Goal: Task Accomplishment & Management: Manage account settings

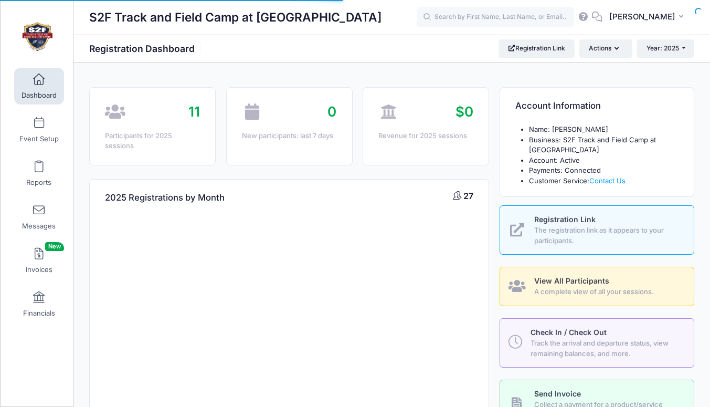
select select
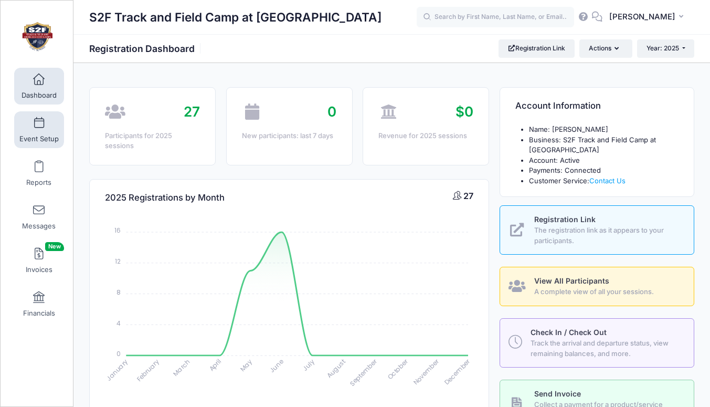
click at [39, 125] on span at bounding box center [39, 124] width 0 height 12
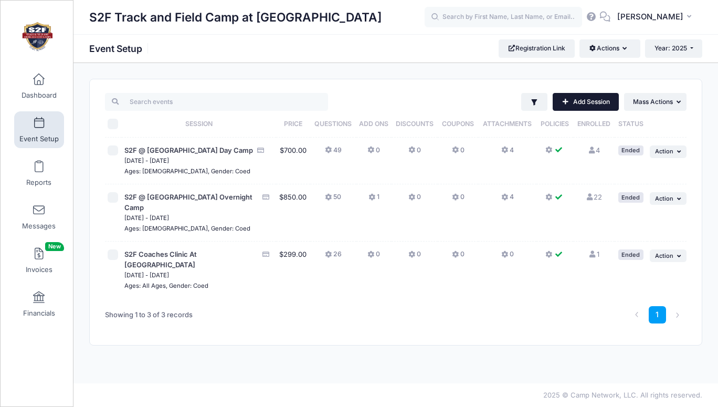
click at [571, 103] on link "Add Session" at bounding box center [586, 102] width 66 height 18
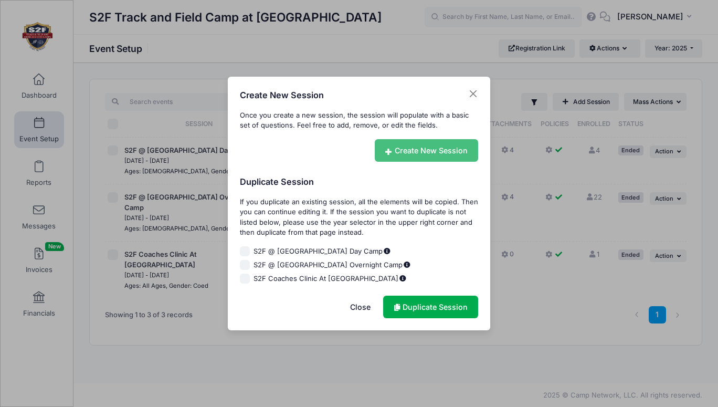
click at [389, 152] on icon at bounding box center [389, 152] width 9 height 0
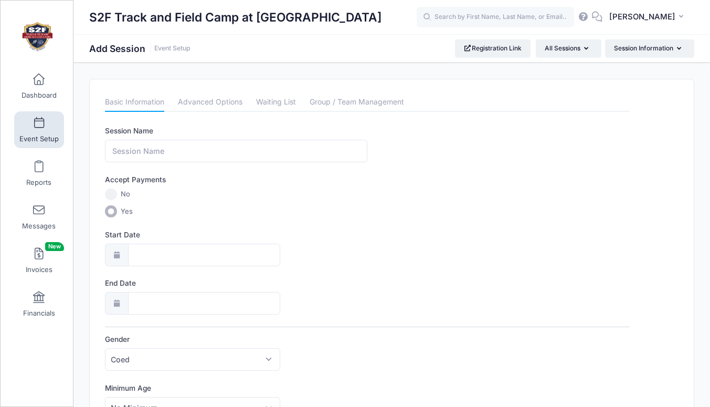
click at [115, 253] on icon at bounding box center [116, 254] width 8 height 7
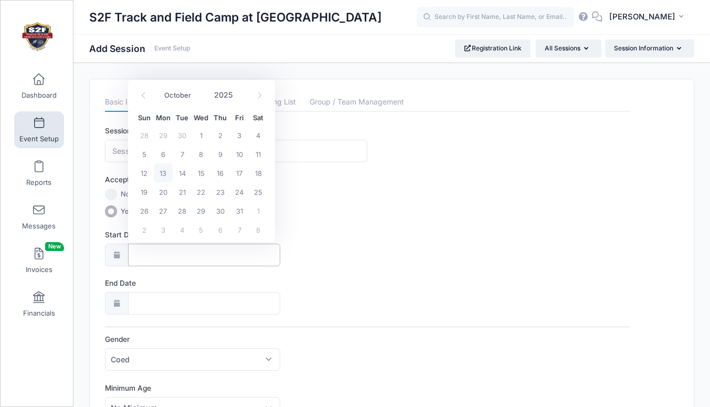
click at [136, 252] on input "Start Date" at bounding box center [204, 255] width 152 height 23
click at [144, 191] on span "19" at bounding box center [144, 191] width 19 height 19
type input "10/19/2025"
type input "10/20/2025"
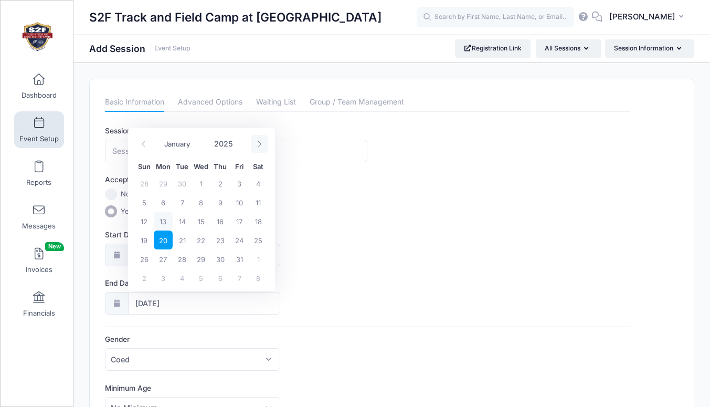
click at [260, 146] on icon at bounding box center [259, 144] width 7 height 7
select select "11"
click at [260, 145] on icon at bounding box center [259, 144] width 7 height 7
type input "2026"
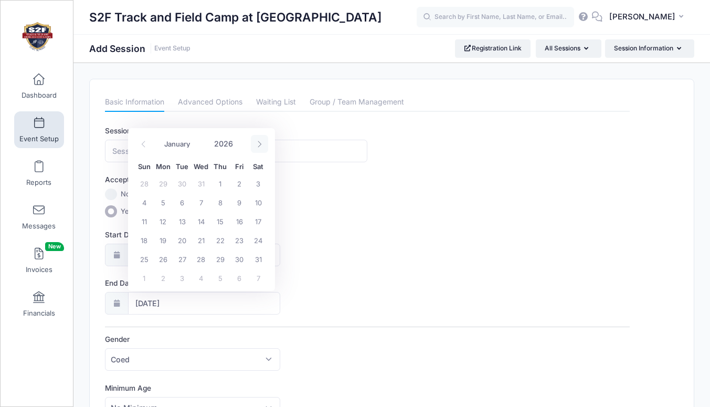
click at [260, 145] on icon at bounding box center [259, 144] width 7 height 7
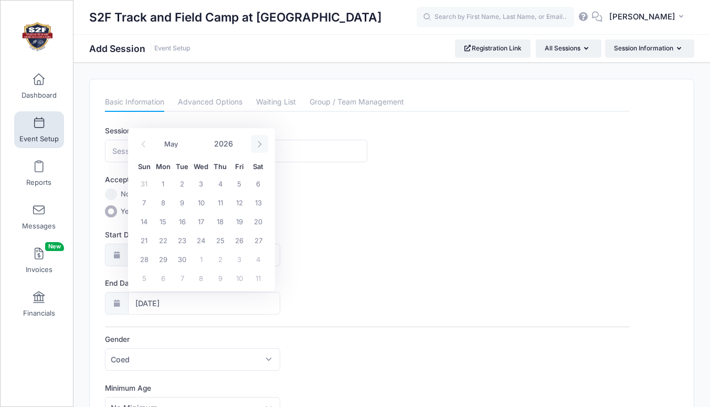
select select "5"
click at [144, 256] on span "28" at bounding box center [144, 258] width 19 height 19
type input "06/28/2026"
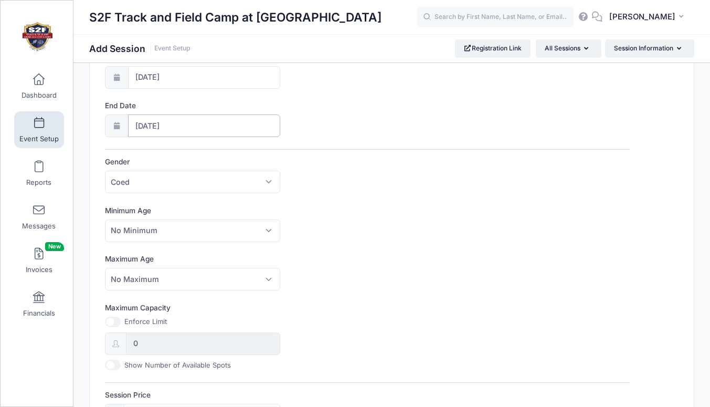
scroll to position [178, 0]
click at [132, 227] on span "No Minimum" at bounding box center [134, 229] width 47 height 11
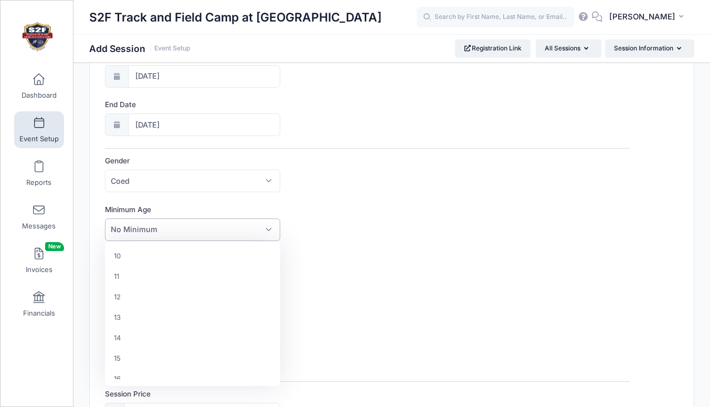
scroll to position [204, 0]
select select "12"
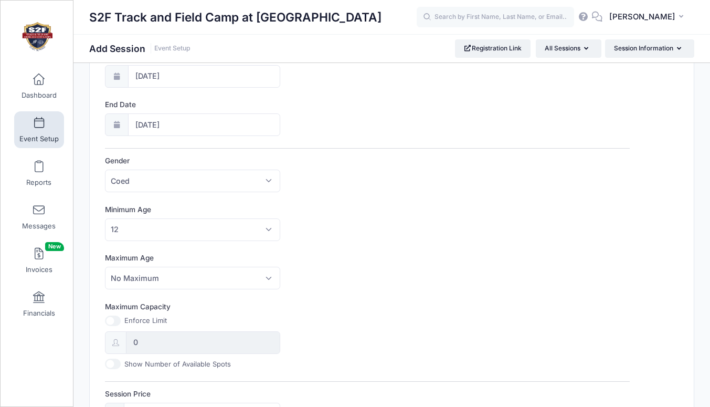
click at [117, 321] on input "Maximum Capacity" at bounding box center [113, 320] width 16 height 10
click at [108, 321] on input "Maximum Capacity" at bounding box center [113, 320] width 16 height 10
checkbox input "false"
click at [144, 341] on input "0" at bounding box center [203, 342] width 154 height 23
click at [183, 119] on input "06/28/2026" at bounding box center [204, 124] width 152 height 23
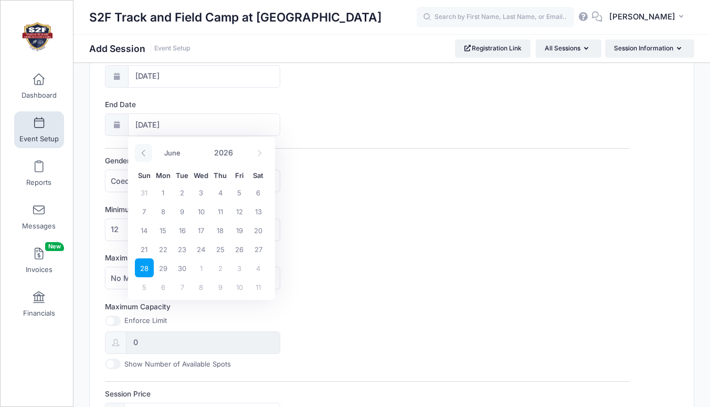
click at [143, 153] on icon at bounding box center [143, 153] width 7 height 7
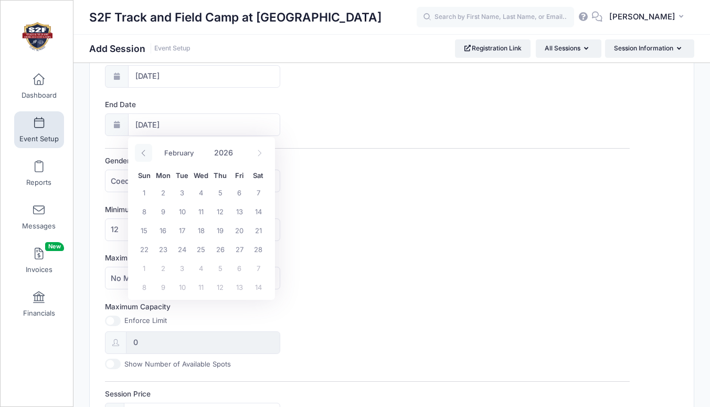
select select "0"
click at [143, 153] on icon at bounding box center [143, 153] width 7 height 7
type input "2025"
click at [143, 153] on icon at bounding box center [143, 153] width 7 height 7
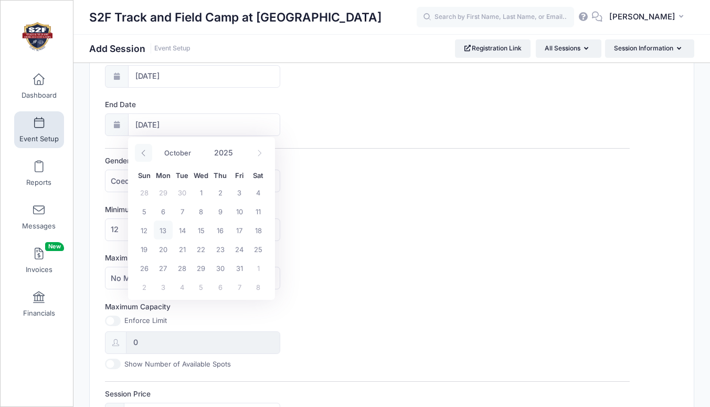
click at [143, 153] on icon at bounding box center [143, 153] width 7 height 7
click at [258, 153] on icon at bounding box center [259, 153] width 7 height 7
select select "9"
click at [143, 247] on span "19" at bounding box center [144, 248] width 19 height 19
type input "10/19/2025"
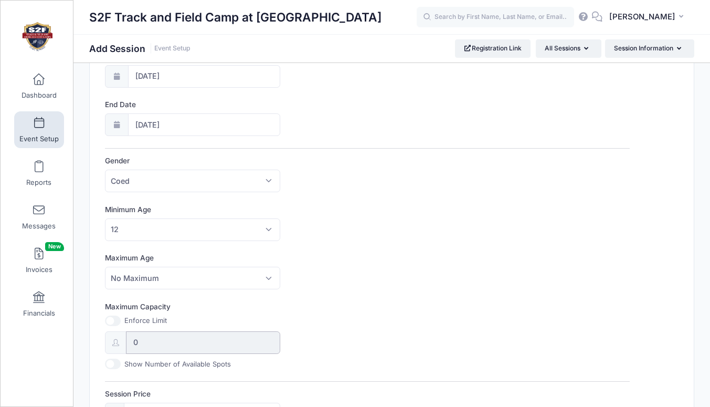
click at [139, 344] on input "0" at bounding box center [203, 342] width 154 height 23
click at [143, 345] on input "0" at bounding box center [203, 342] width 154 height 23
drag, startPoint x: 140, startPoint y: 343, endPoint x: 132, endPoint y: 342, distance: 7.9
click at [132, 342] on input "0" at bounding box center [203, 342] width 154 height 23
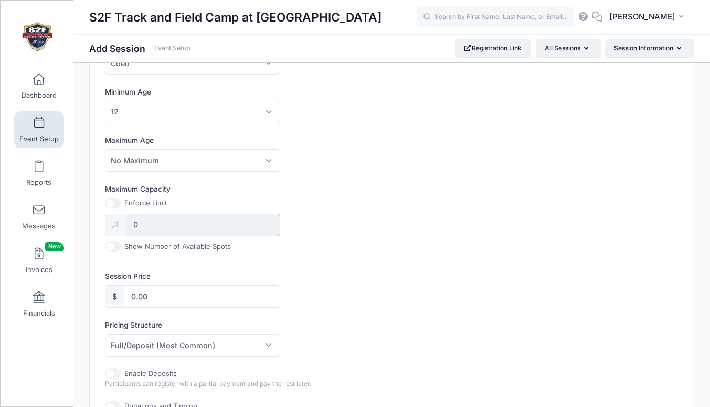
scroll to position [297, 0]
click at [118, 207] on input "Maximum Capacity" at bounding box center [113, 202] width 16 height 10
checkbox input "true"
click at [144, 224] on input "0" at bounding box center [203, 224] width 154 height 23
type input "10"
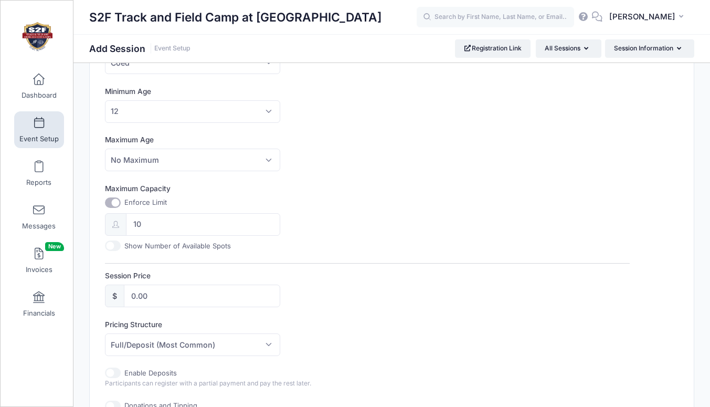
click at [118, 247] on input "Show Number of Available Spots" at bounding box center [113, 245] width 16 height 10
checkbox input "true"
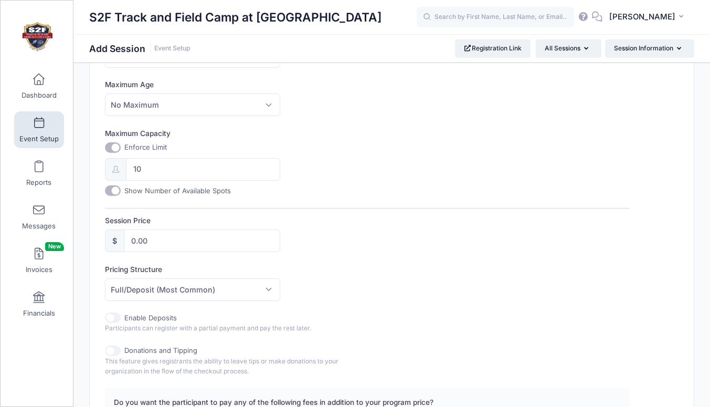
scroll to position [422, 0]
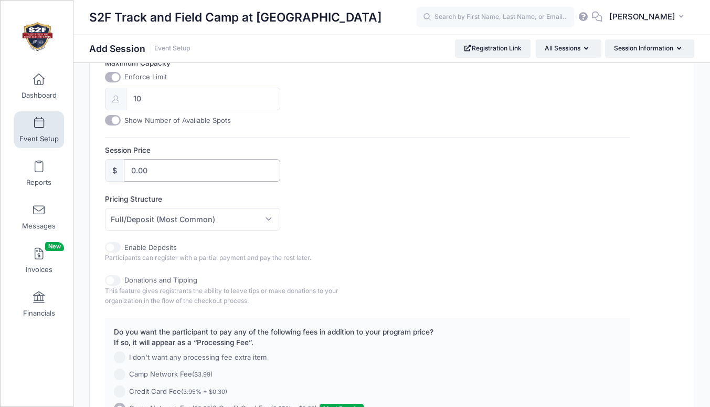
drag, startPoint x: 151, startPoint y: 169, endPoint x: 126, endPoint y: 167, distance: 24.7
click at [126, 167] on input "0.00" at bounding box center [202, 170] width 156 height 23
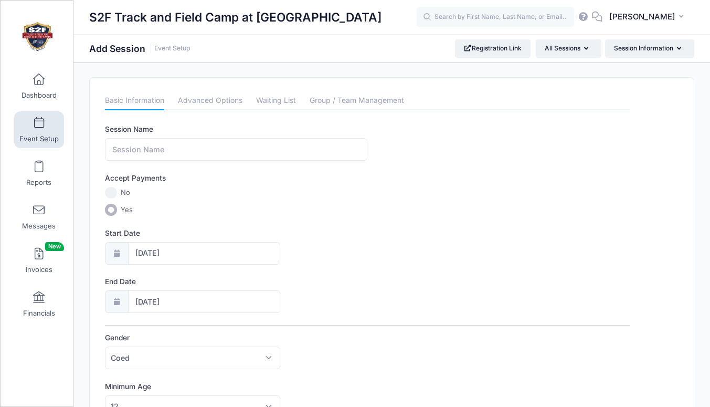
scroll to position [3, 0]
type input "75.00"
click at [118, 254] on icon at bounding box center [116, 252] width 8 height 7
click at [140, 250] on input "10/19/2025" at bounding box center [204, 252] width 152 height 23
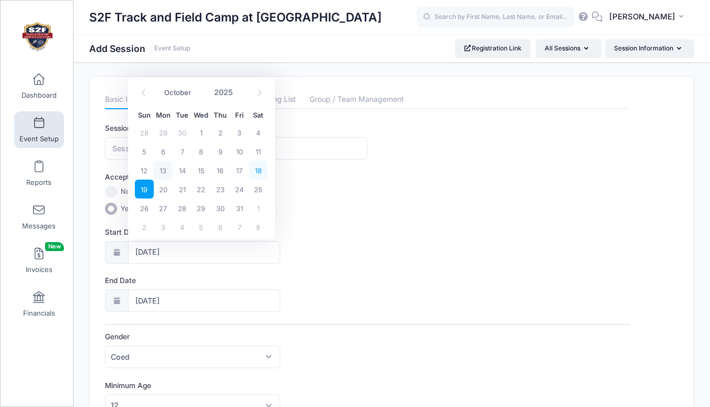
click at [258, 171] on span "18" at bounding box center [258, 170] width 19 height 19
type input "10/18/2025"
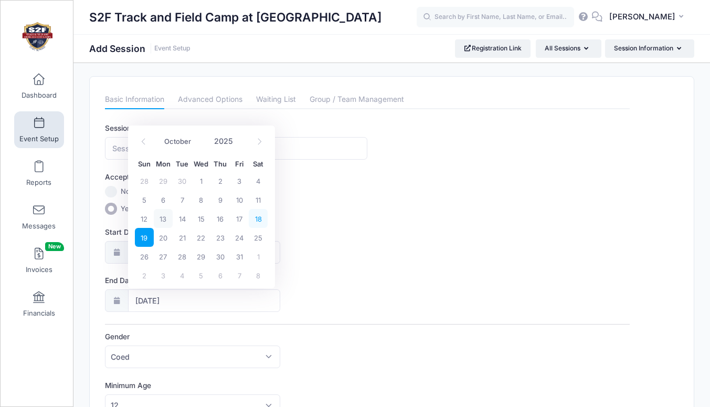
click at [261, 218] on span "18" at bounding box center [258, 218] width 19 height 19
type input "10/18/2025"
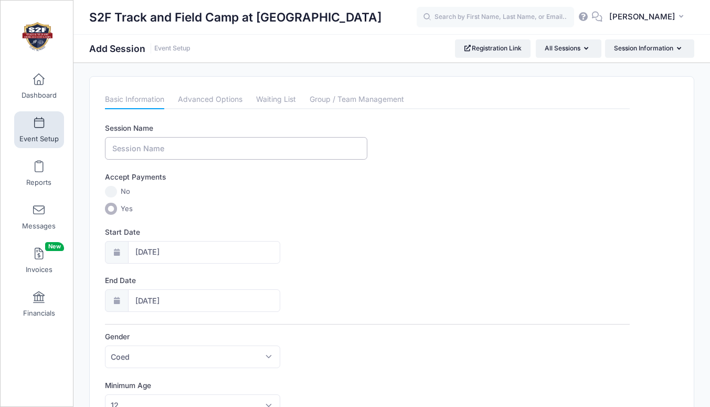
click at [117, 151] on input "Session Name" at bounding box center [236, 148] width 262 height 23
type input "C"
click at [188, 146] on input "Shot Put and Discus Training Session" at bounding box center [236, 148] width 262 height 23
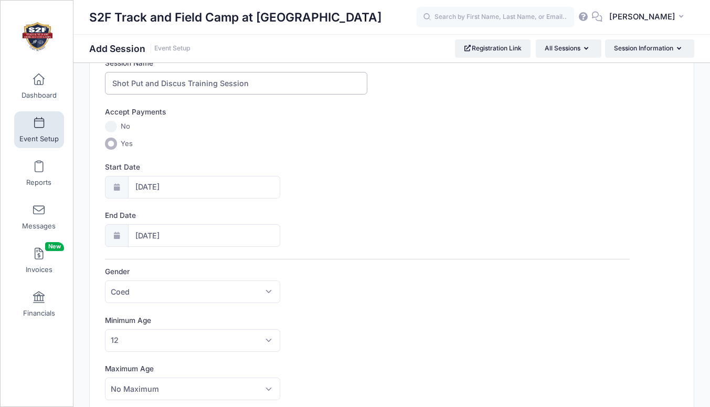
scroll to position [70, 0]
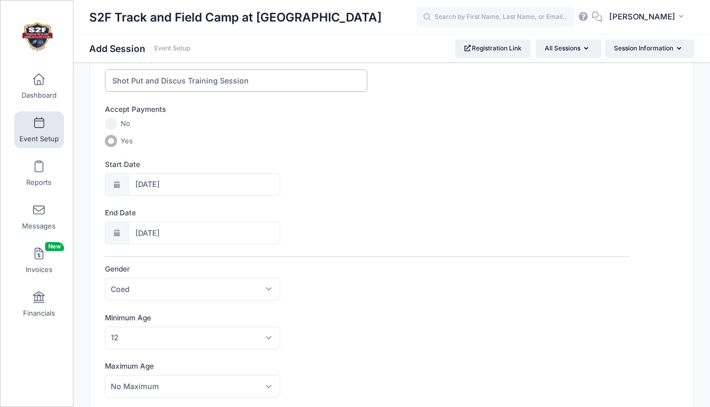
type input "Shot Put and Discus Training Session"
click at [118, 184] on icon at bounding box center [116, 184] width 8 height 7
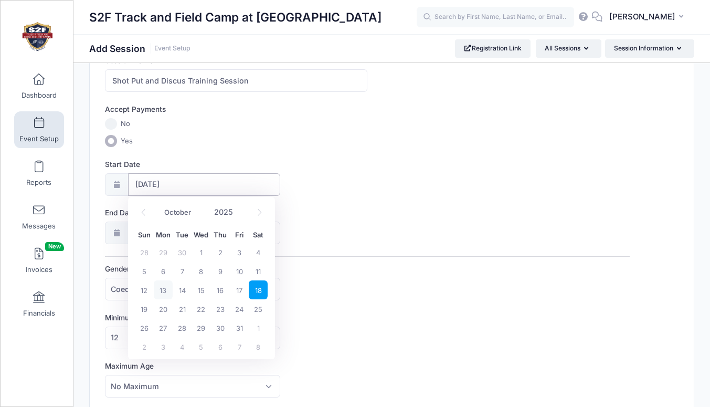
click at [151, 185] on input "10/18/2025" at bounding box center [204, 184] width 152 height 23
click at [144, 307] on span "19" at bounding box center [144, 308] width 19 height 19
type input "10/19/2025"
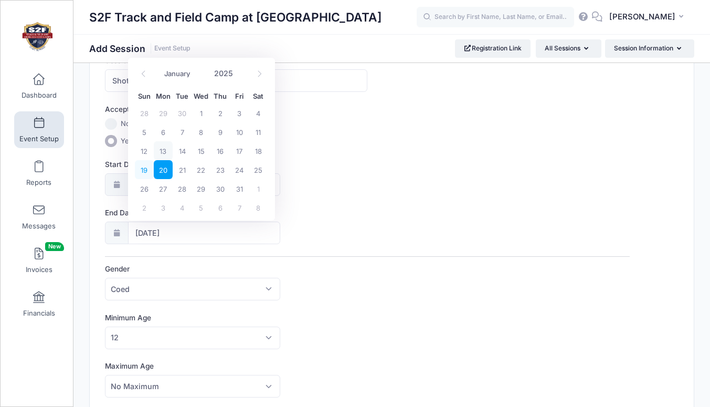
click at [146, 171] on span "19" at bounding box center [144, 169] width 19 height 19
type input "10/19/2025"
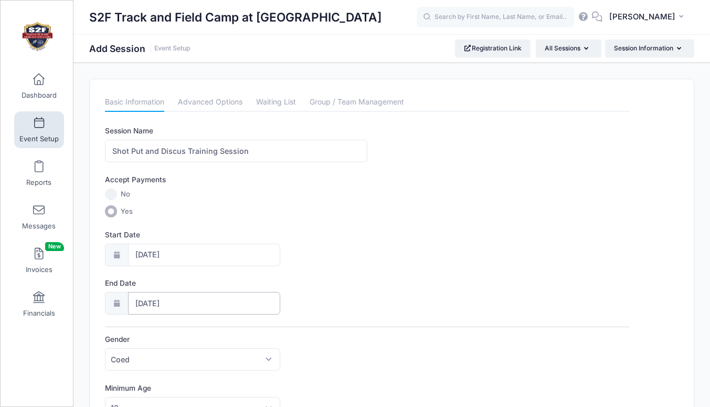
scroll to position [3, 0]
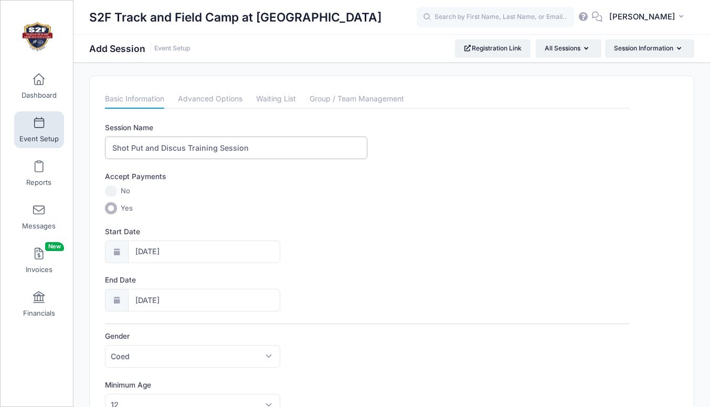
drag, startPoint x: 186, startPoint y: 146, endPoint x: 145, endPoint y: 146, distance: 40.4
click at [145, 146] on input "Shot Put and Discus Training Session" at bounding box center [236, 147] width 262 height 23
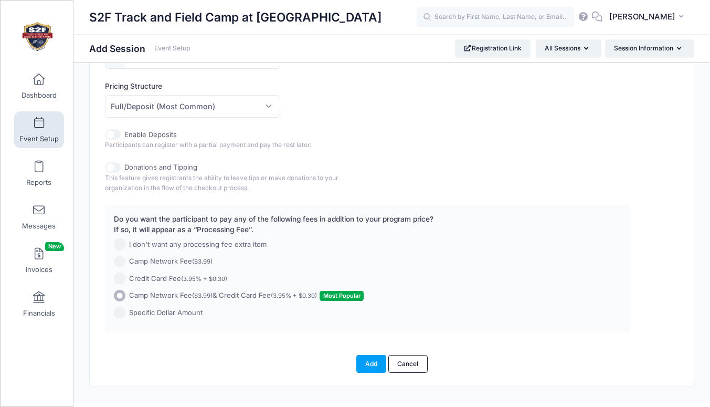
scroll to position [554, 0]
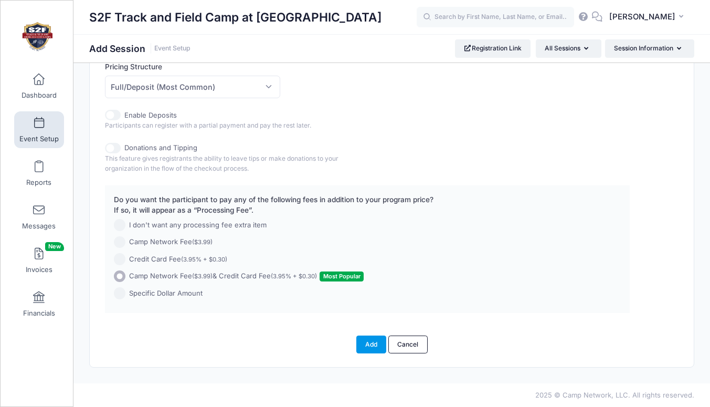
type input "Shot Put Training Session"
click at [372, 344] on button "Add" at bounding box center [371, 344] width 30 height 18
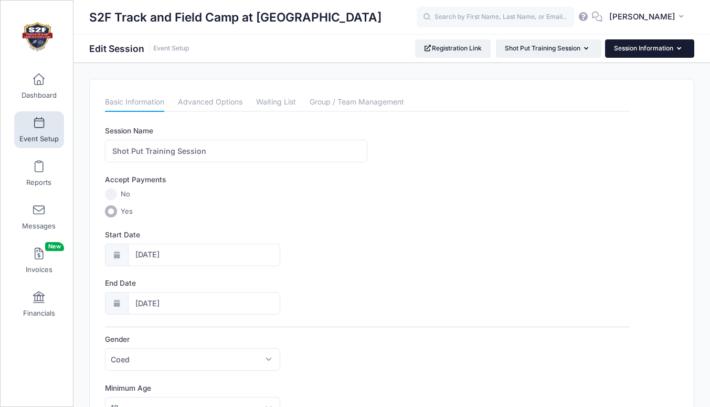
click at [629, 49] on button "Session Information" at bounding box center [649, 48] width 89 height 18
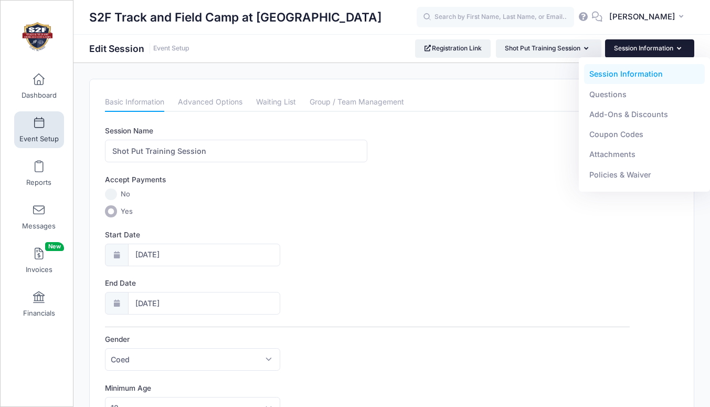
click at [611, 71] on link "Session Information" at bounding box center [644, 74] width 121 height 20
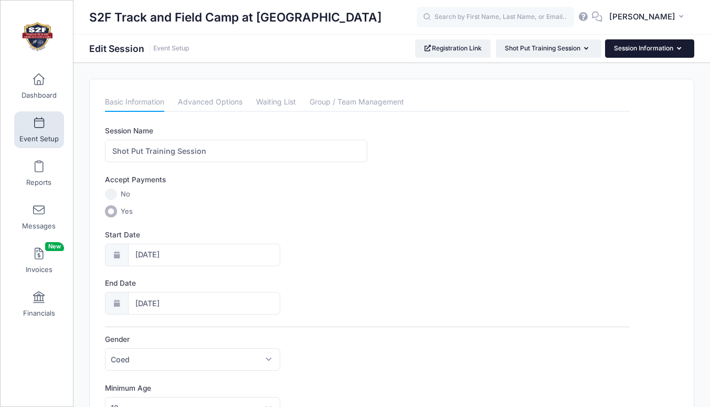
click at [633, 49] on button "Session Information" at bounding box center [649, 48] width 89 height 18
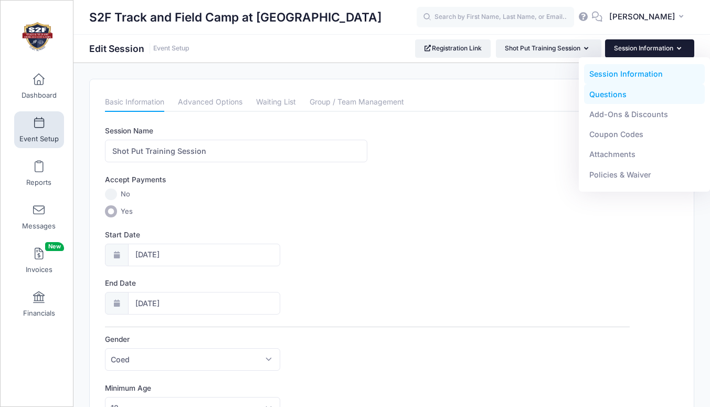
click at [604, 92] on link "Questions" at bounding box center [644, 94] width 121 height 20
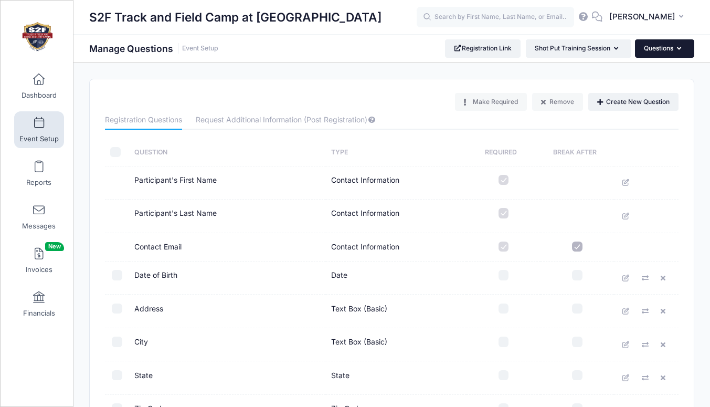
click at [665, 49] on button "Questions" at bounding box center [664, 48] width 59 height 18
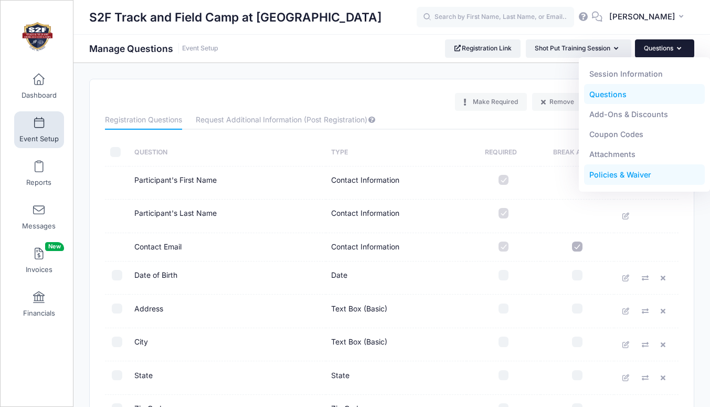
click at [605, 175] on link "Policies & Waiver" at bounding box center [644, 175] width 121 height 20
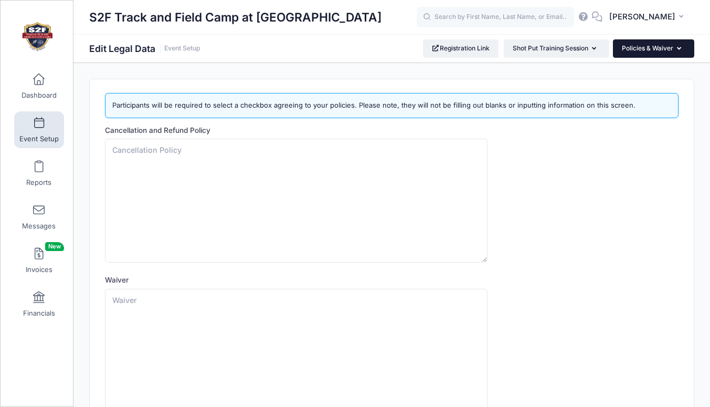
click at [639, 44] on button "Policies & Waiver" at bounding box center [653, 48] width 81 height 18
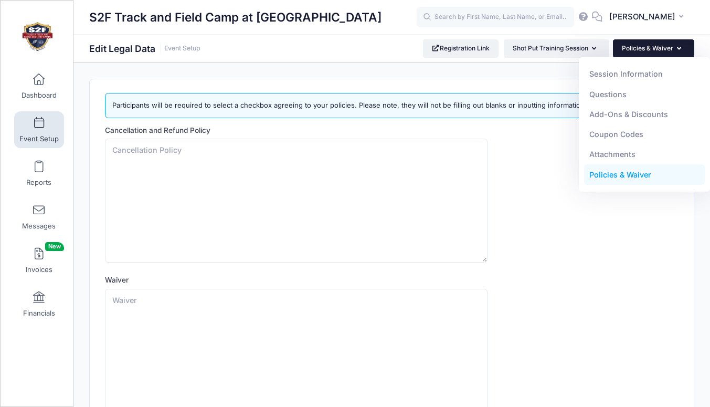
click at [349, 38] on div "S2F Track and Field Camp at Davidson College Edit Legal Data Event Setup Regist…" at bounding box center [391, 48] width 637 height 29
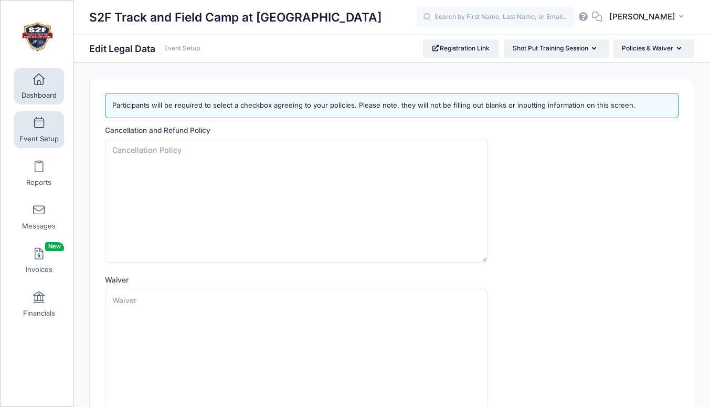
click at [39, 81] on span at bounding box center [39, 80] width 0 height 12
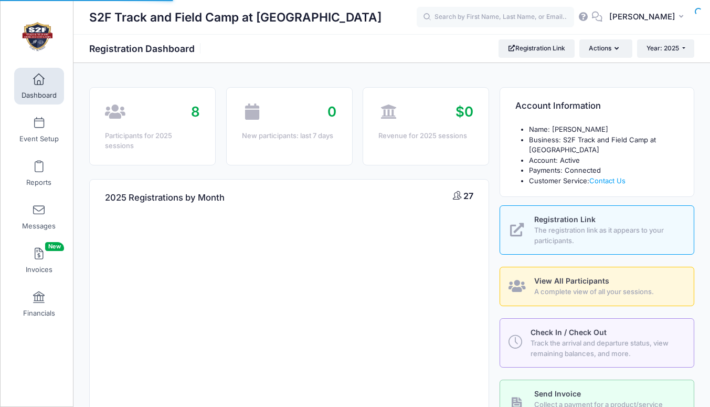
select select
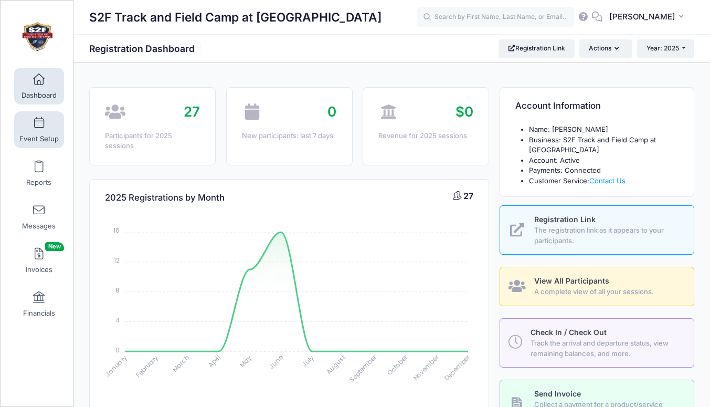
click at [33, 129] on link "Event Setup" at bounding box center [39, 129] width 50 height 37
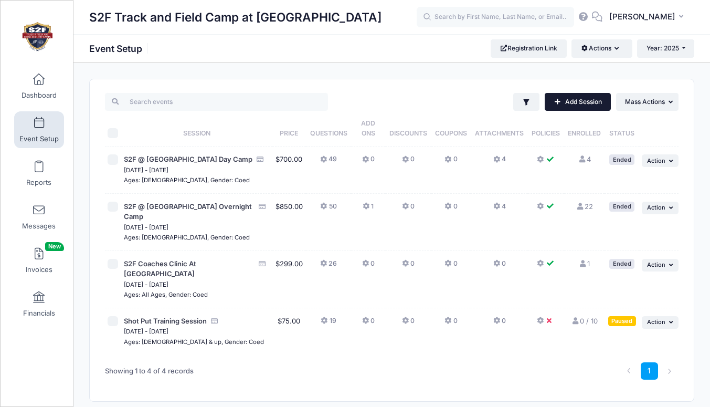
click at [569, 100] on link "Add Session" at bounding box center [578, 102] width 66 height 18
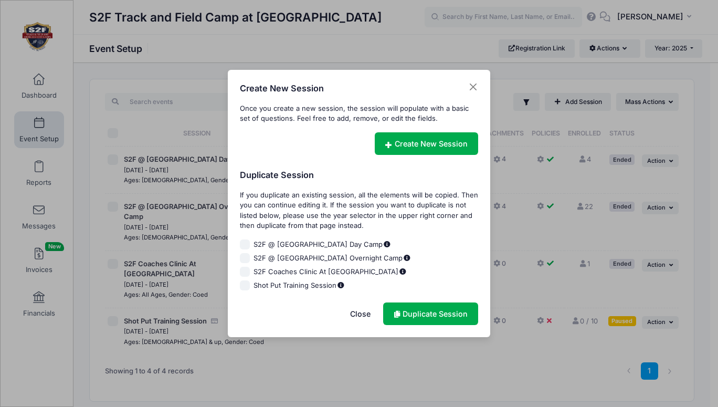
click at [248, 246] on input "S2F @ [GEOGRAPHIC_DATA] Day Camp" at bounding box center [245, 244] width 10 height 10
checkbox input "true"
click at [417, 311] on link "Duplicate Session" at bounding box center [430, 313] width 95 height 23
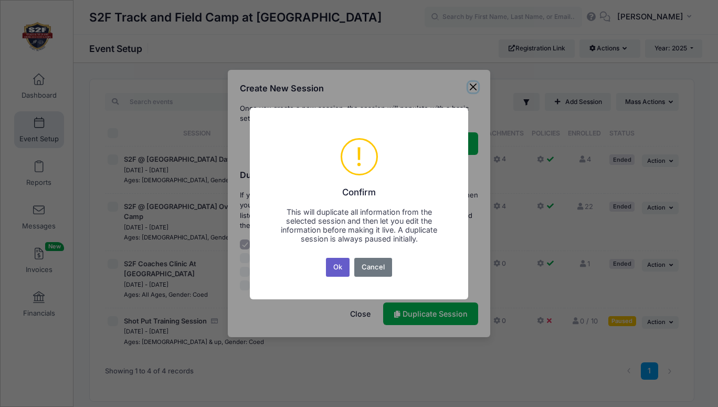
click at [339, 267] on button "Ok" at bounding box center [338, 267] width 24 height 19
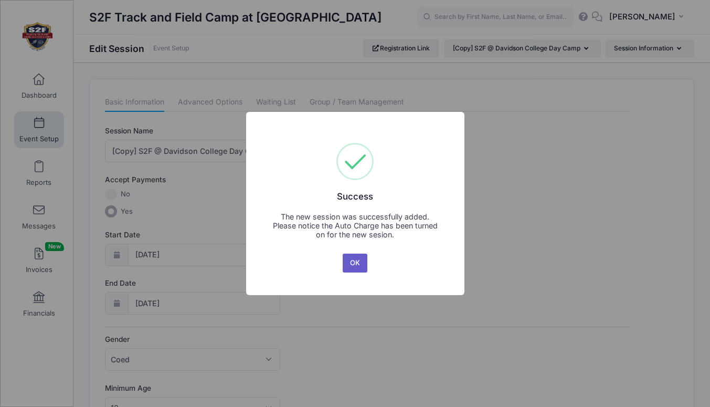
click at [353, 266] on button "OK" at bounding box center [355, 262] width 25 height 19
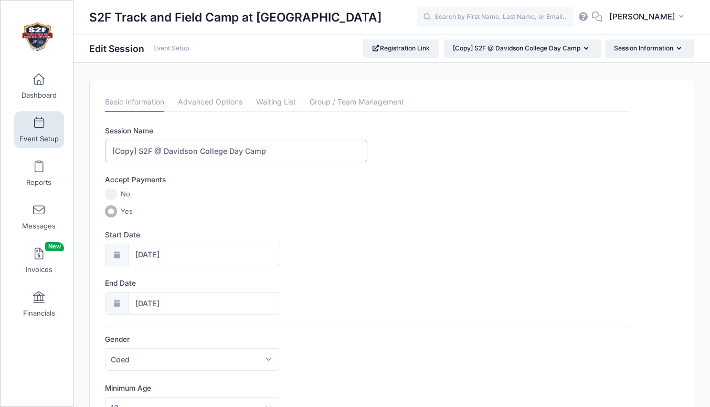
drag, startPoint x: 272, startPoint y: 148, endPoint x: 94, endPoint y: 149, distance: 177.9
type input "Discus Throw Training Session"
click at [143, 255] on input "07/16/2025" at bounding box center [204, 255] width 152 height 23
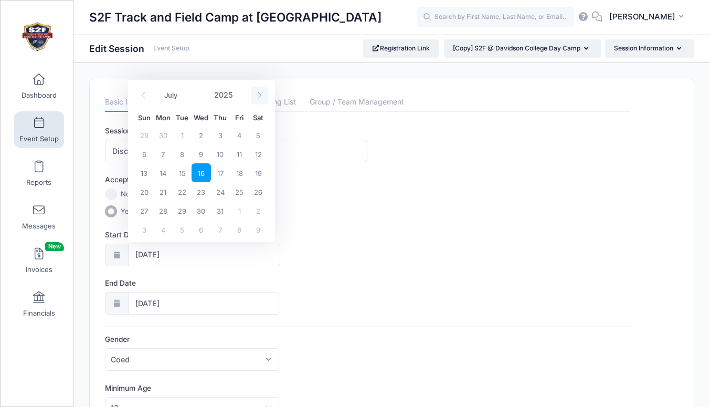
click at [262, 93] on icon at bounding box center [259, 95] width 7 height 7
select select "9"
click at [144, 191] on span "19" at bounding box center [144, 191] width 19 height 19
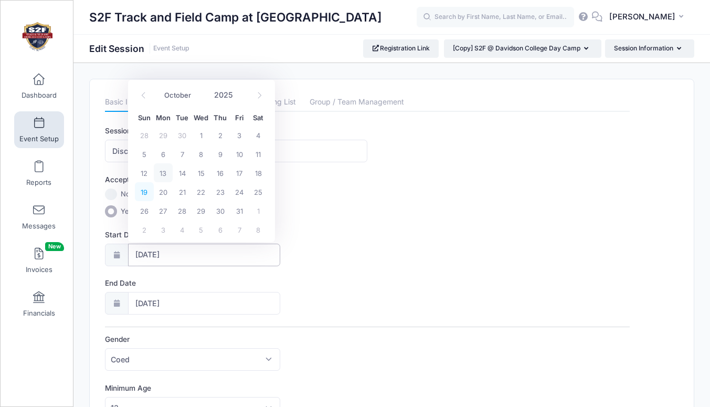
type input "10/19/2025"
type input "10/20/2025"
select select "9"
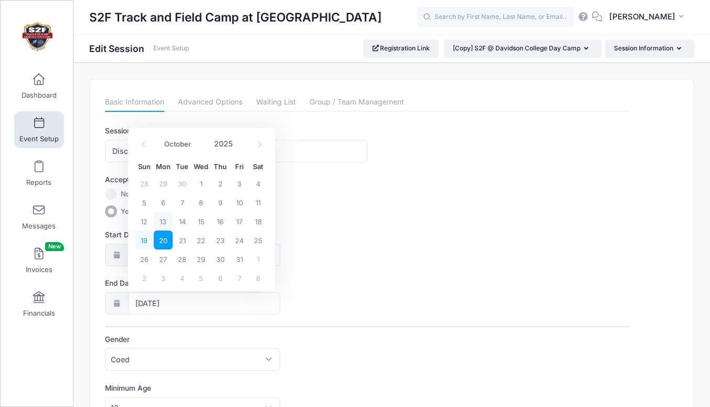
click at [141, 243] on span "19" at bounding box center [144, 239] width 19 height 19
type input "10/19/2025"
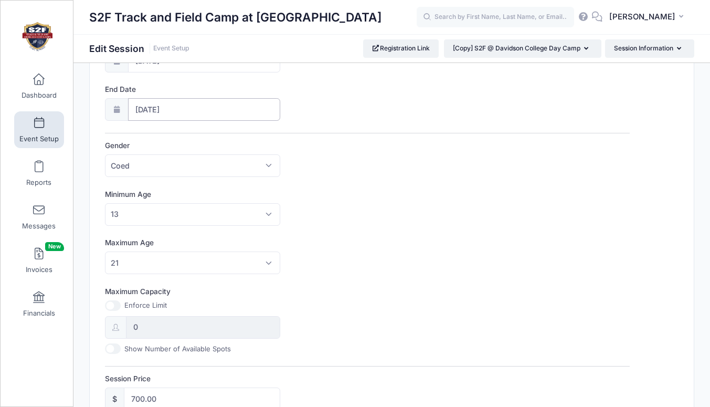
scroll to position [199, 0]
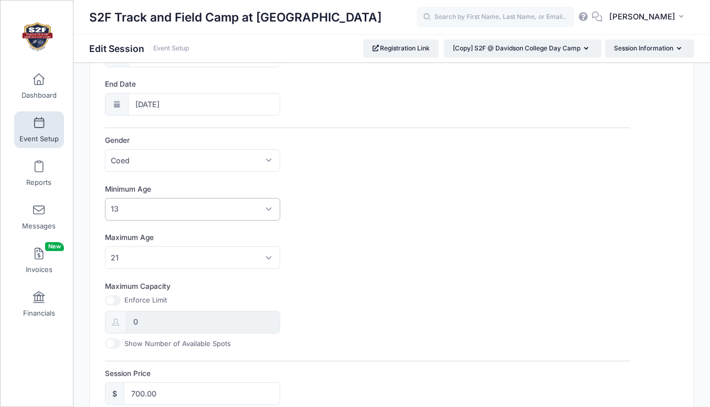
click at [140, 207] on span "13" at bounding box center [192, 209] width 175 height 23
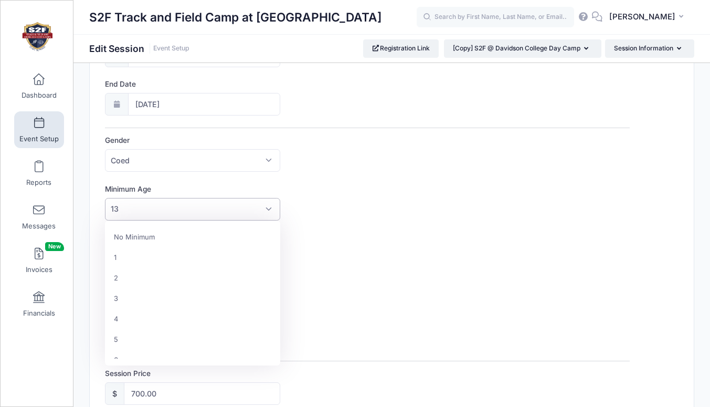
scroll to position [225, 0]
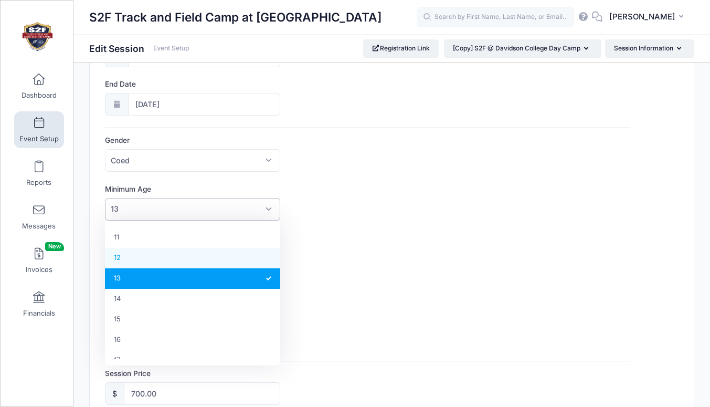
select select "12"
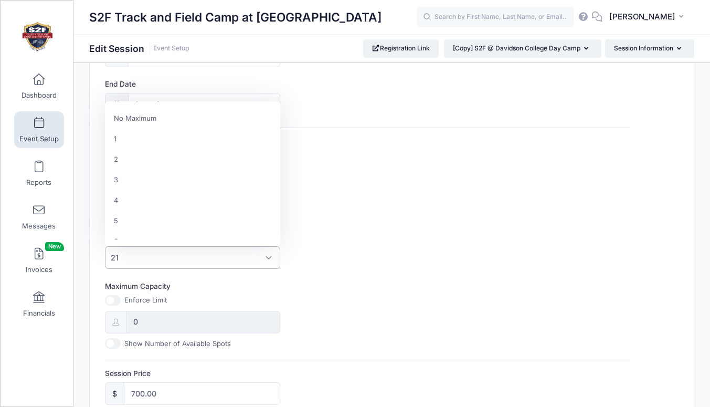
click at [216, 256] on span "21" at bounding box center [192, 257] width 175 height 23
select select "100"
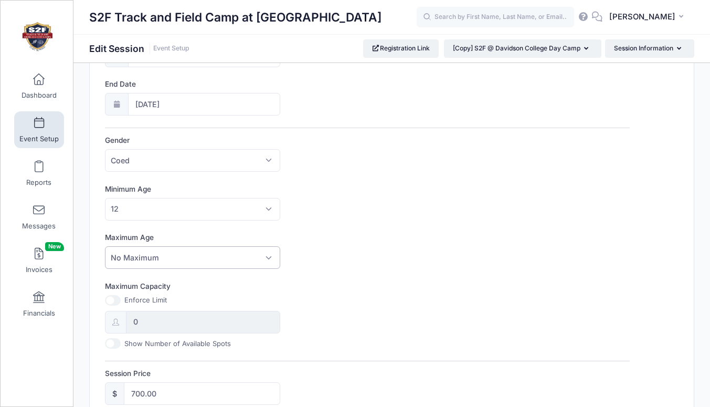
click at [118, 301] on input "Maximum Capacity" at bounding box center [113, 300] width 16 height 10
checkbox input "true"
drag, startPoint x: 143, startPoint y: 322, endPoint x: 132, endPoint y: 321, distance: 11.6
click at [132, 321] on input "0" at bounding box center [203, 322] width 154 height 23
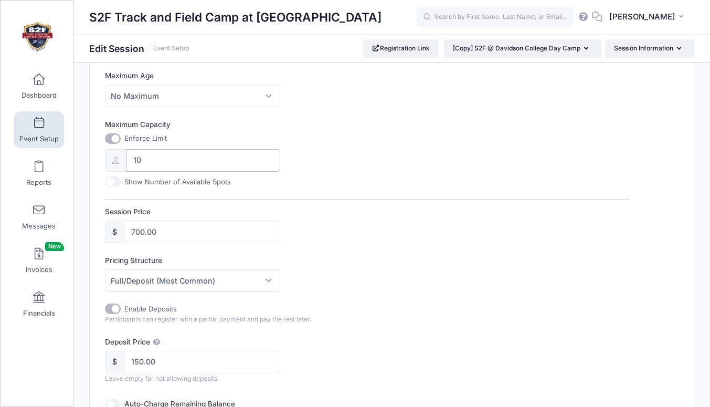
scroll to position [362, 0]
type input "10"
click at [145, 228] on input "700.00" at bounding box center [202, 230] width 156 height 23
type input "75.00"
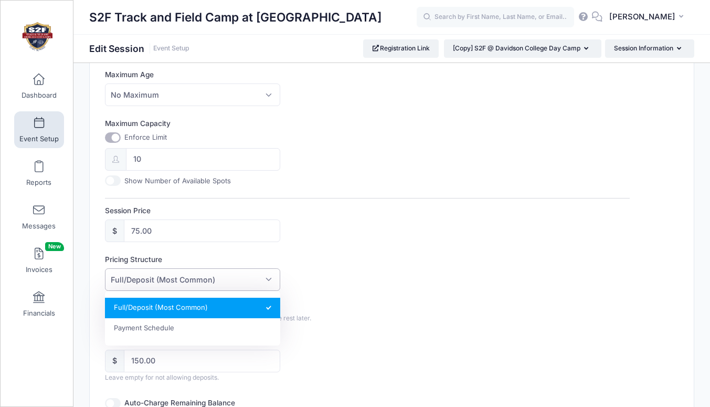
click at [268, 281] on span "Full/Deposit (Most Common)" at bounding box center [192, 279] width 175 height 23
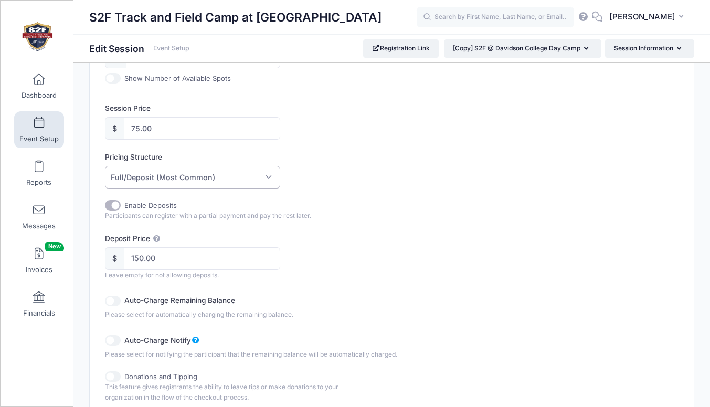
scroll to position [465, 0]
drag, startPoint x: 150, startPoint y: 256, endPoint x: 122, endPoint y: 258, distance: 27.9
click at [122, 258] on div "$ 150.00" at bounding box center [192, 257] width 175 height 23
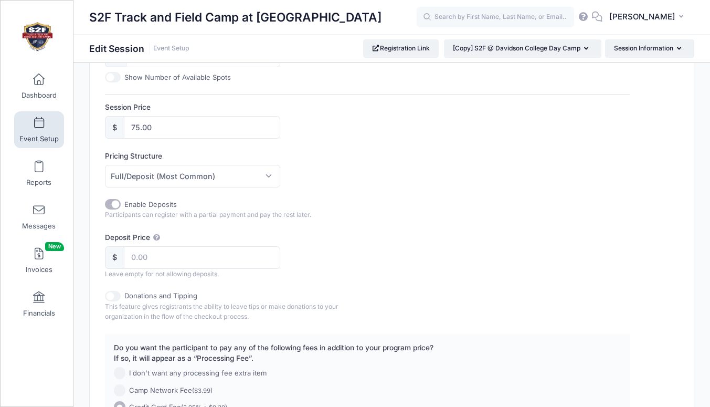
click at [114, 205] on input "Enable Deposits" at bounding box center [113, 204] width 16 height 10
checkbox input "false"
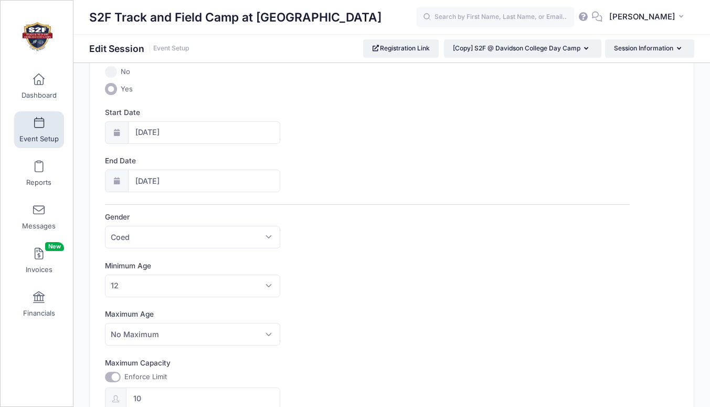
scroll to position [121, 0]
click at [627, 51] on button "Session Information" at bounding box center [649, 48] width 89 height 18
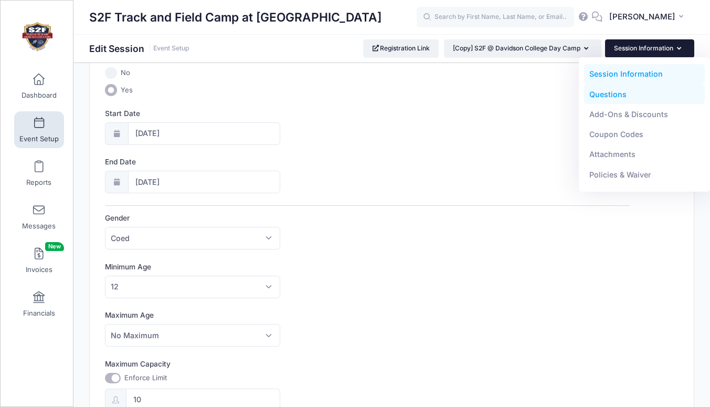
click at [604, 95] on link "Questions" at bounding box center [644, 94] width 121 height 20
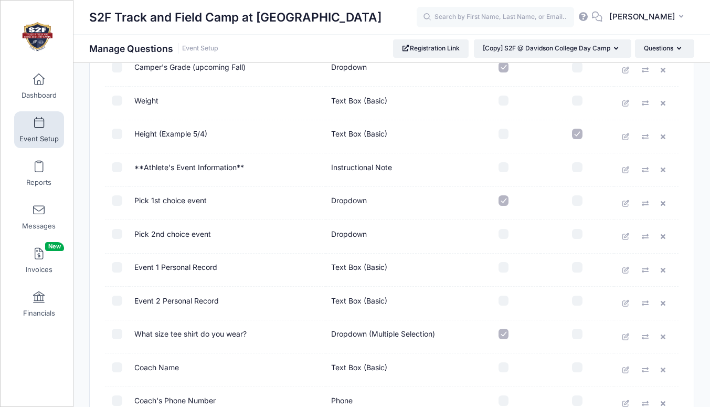
scroll to position [876, 0]
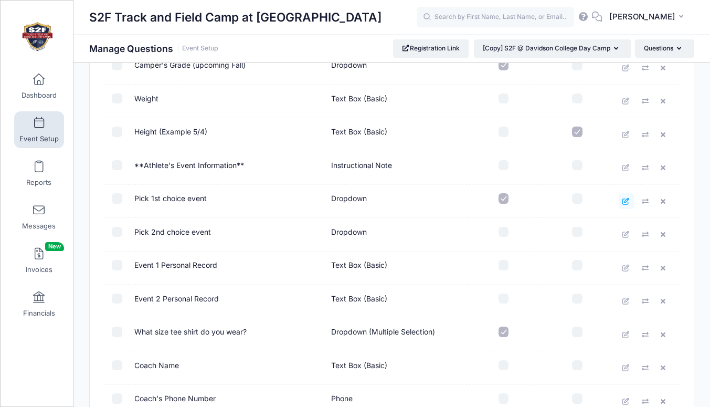
click at [625, 202] on icon at bounding box center [626, 201] width 8 height 7
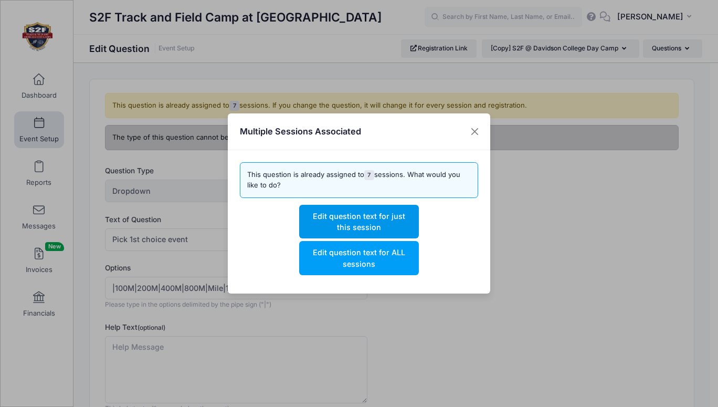
click at [360, 221] on button "Edit question text for just this session" at bounding box center [358, 222] width 119 height 34
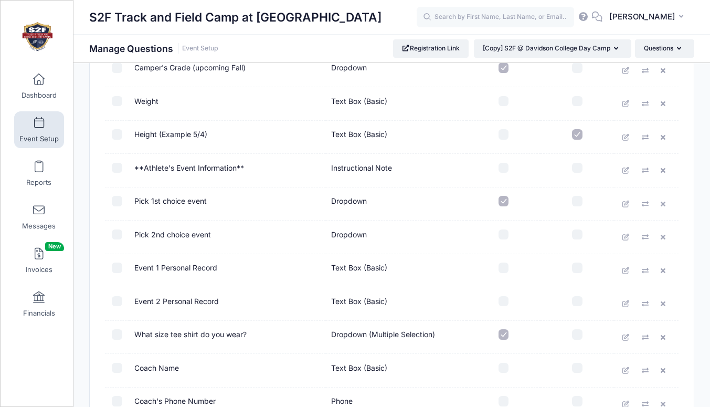
scroll to position [877, 0]
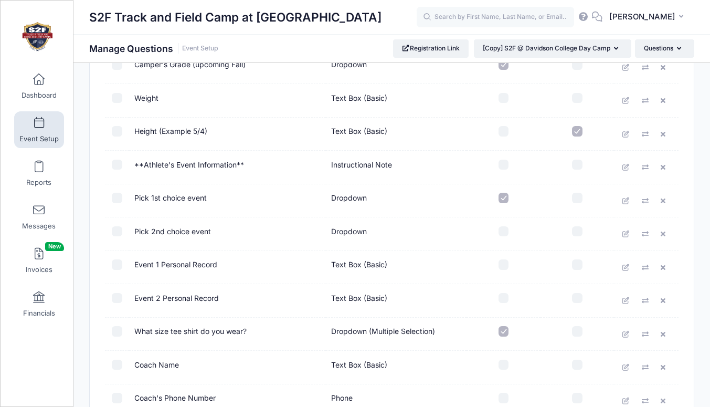
click at [119, 198] on input "checkbox" at bounding box center [117, 198] width 10 height 10
checkbox input "true"
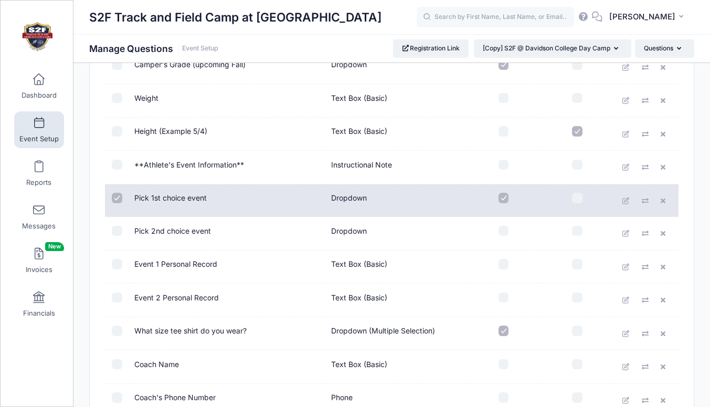
click at [117, 233] on input "checkbox" at bounding box center [117, 231] width 10 height 10
checkbox input "true"
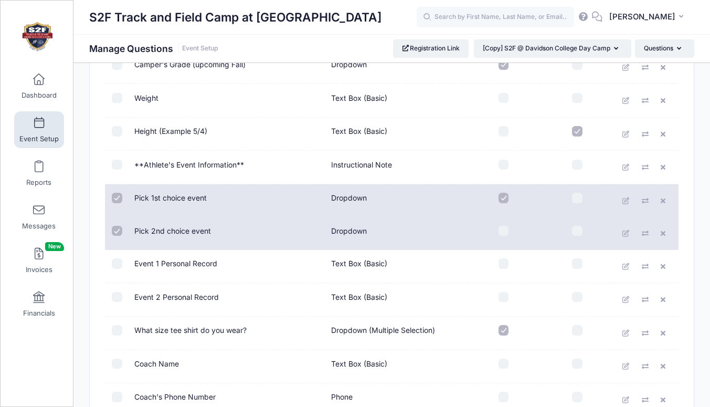
click at [118, 333] on input "checkbox" at bounding box center [117, 330] width 10 height 10
checkbox input "true"
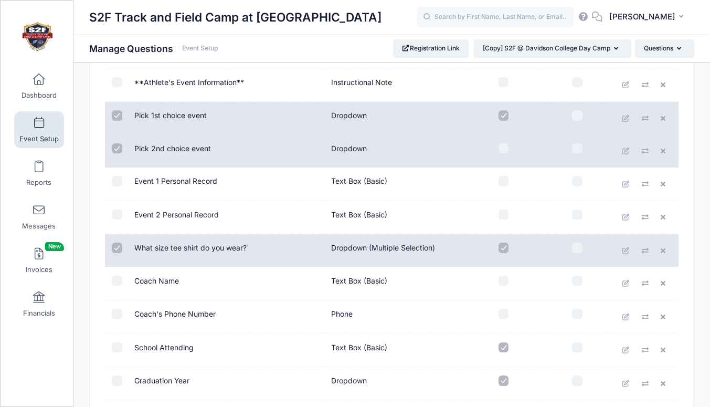
scroll to position [959, 0]
click at [664, 120] on icon at bounding box center [665, 118] width 8 height 7
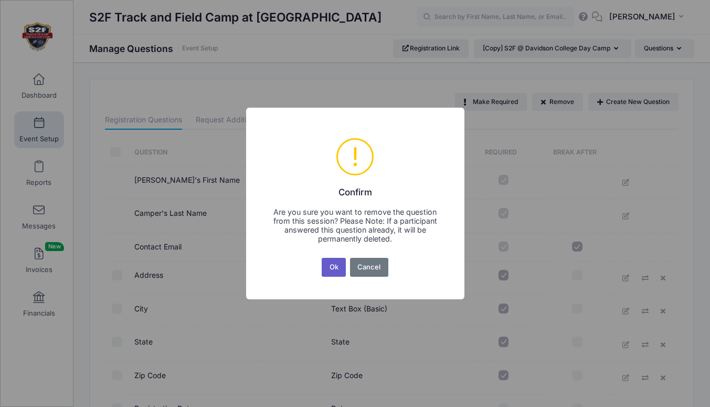
click at [336, 268] on button "Ok" at bounding box center [334, 267] width 24 height 19
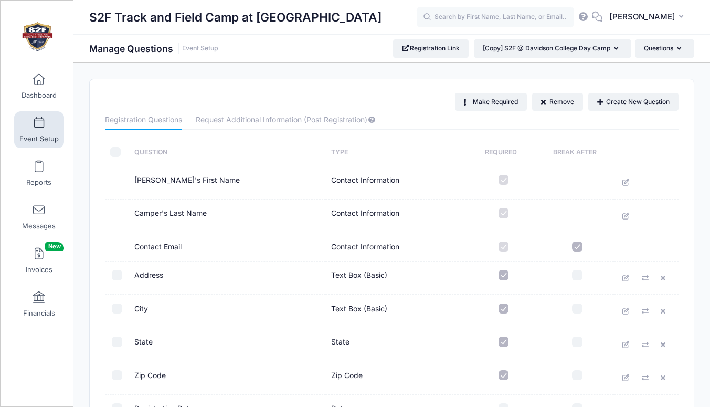
scroll to position [1003, 0]
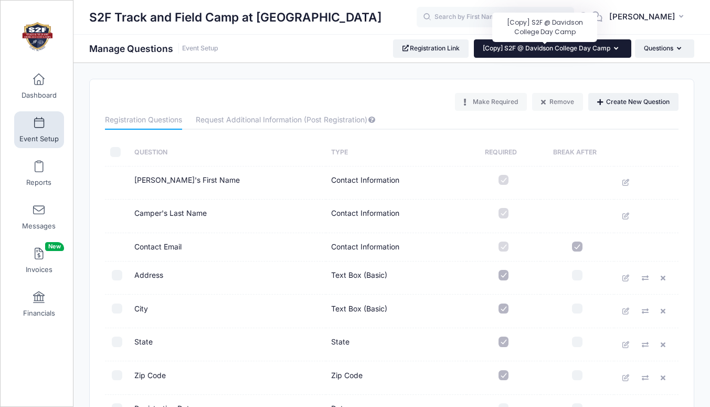
click at [513, 49] on span "[Copy] S2F @ Davidson College Day Camp" at bounding box center [547, 48] width 128 height 8
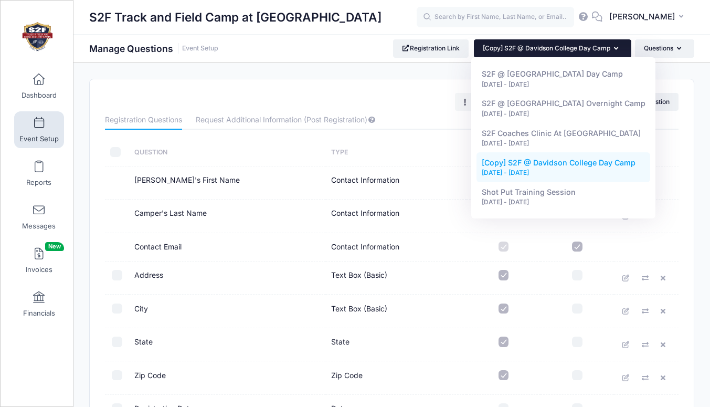
click at [408, 95] on div "Make Required Remove Create New Question" at bounding box center [392, 102] width 584 height 18
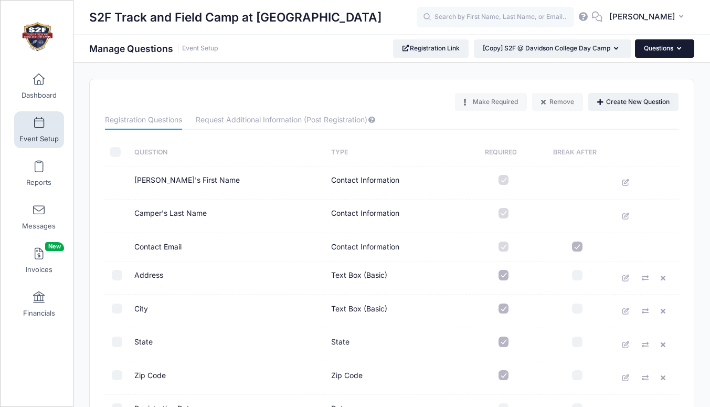
click at [655, 50] on button "Questions" at bounding box center [664, 48] width 59 height 18
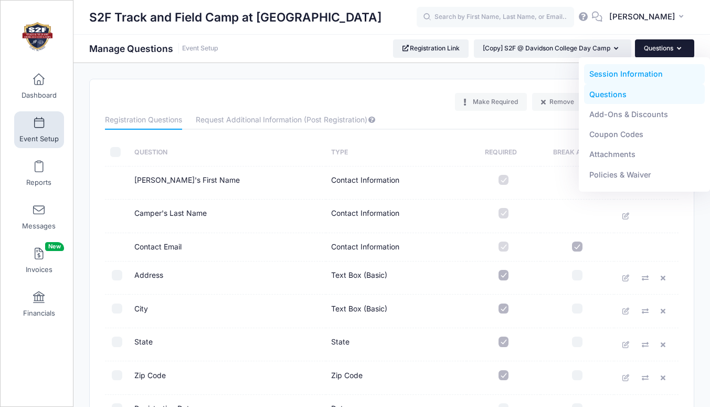
click at [629, 71] on link "Session Information" at bounding box center [644, 74] width 121 height 20
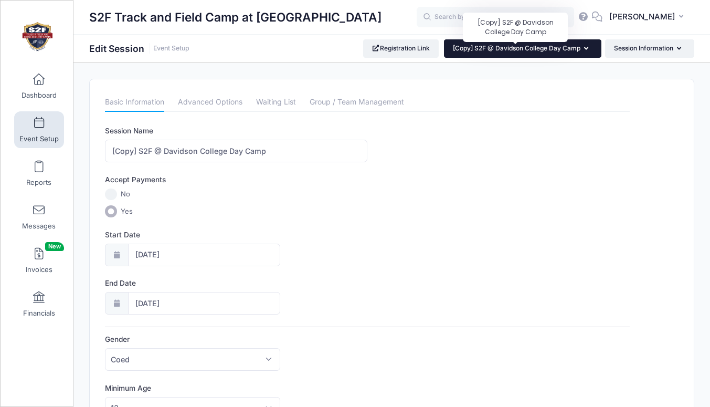
click at [494, 48] on span "[Copy] S2F @ Davidson College Day Camp" at bounding box center [517, 48] width 128 height 8
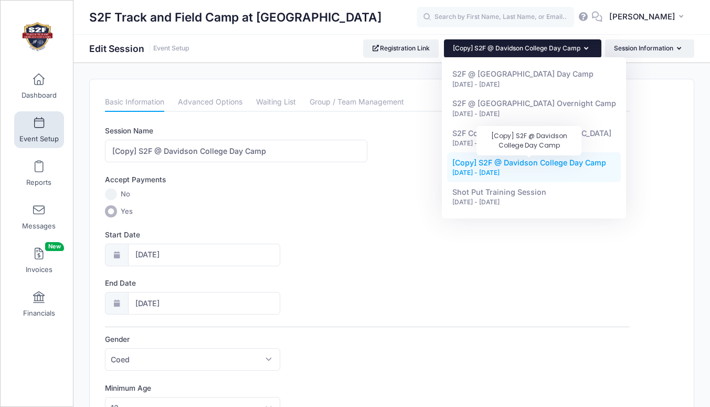
click at [494, 167] on span "[Copy] S2F @ Davidson College Day Camp" at bounding box center [529, 162] width 154 height 9
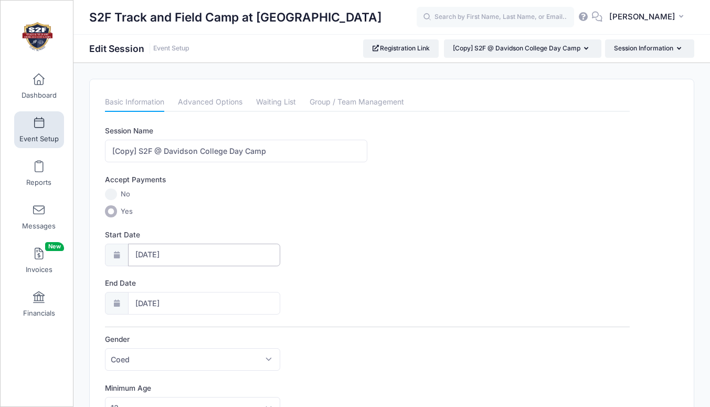
click at [153, 255] on input "07/16/2025" at bounding box center [204, 255] width 152 height 23
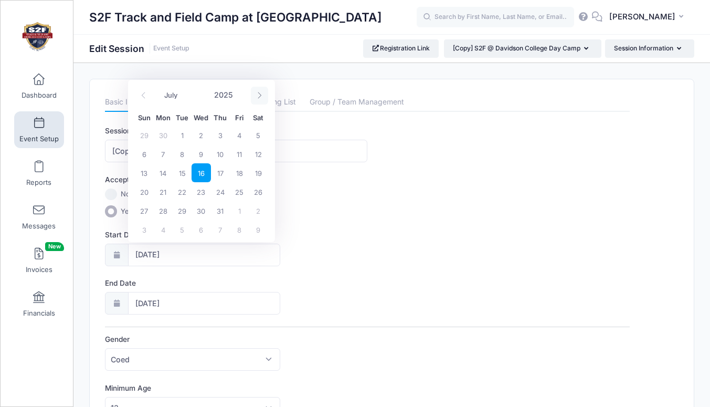
click at [259, 96] on icon at bounding box center [259, 95] width 7 height 7
select select "9"
click at [142, 191] on span "19" at bounding box center [144, 191] width 19 height 19
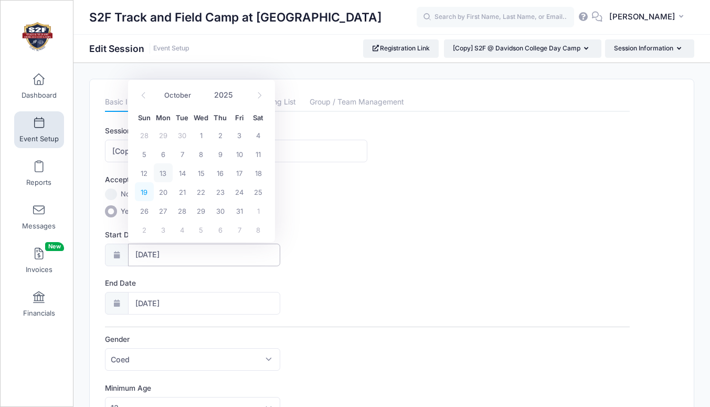
type input "10/19/2025"
type input "10/20/2025"
select select "9"
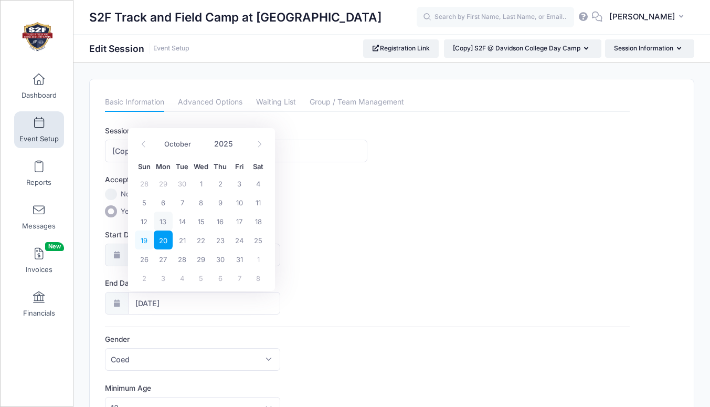
click at [144, 240] on span "19" at bounding box center [144, 239] width 19 height 19
type input "10/19/2025"
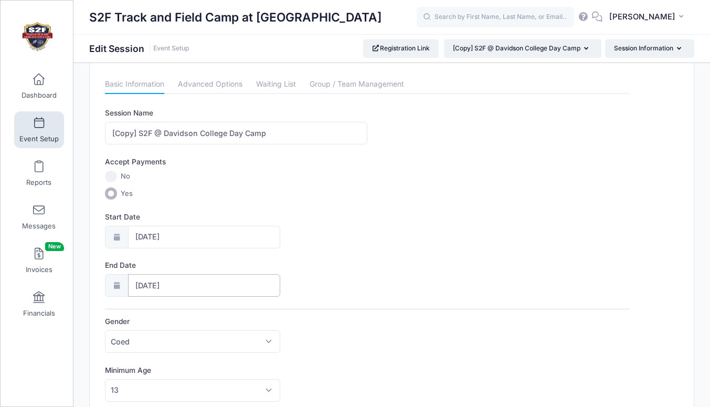
scroll to position [20, 0]
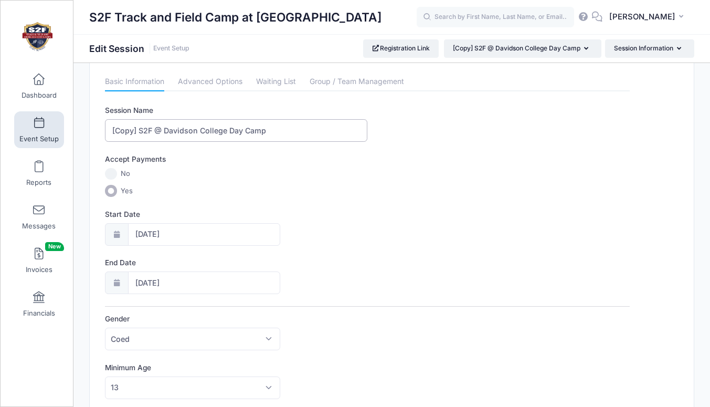
drag, startPoint x: 269, startPoint y: 132, endPoint x: 88, endPoint y: 133, distance: 181.6
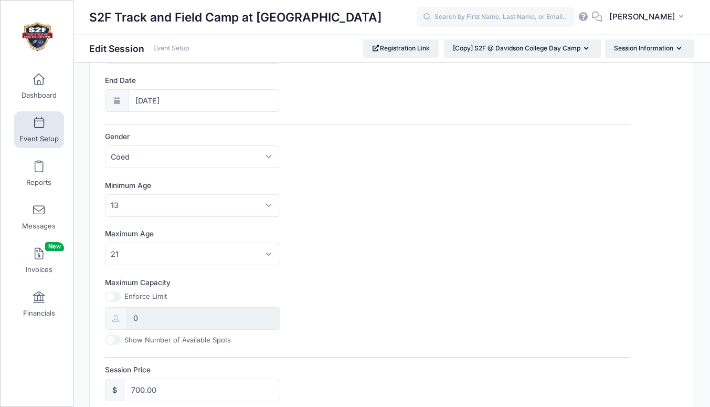
scroll to position [204, 0]
type input "Discus Training Session [DATE]"
click at [142, 248] on span "21" at bounding box center [192, 252] width 175 height 23
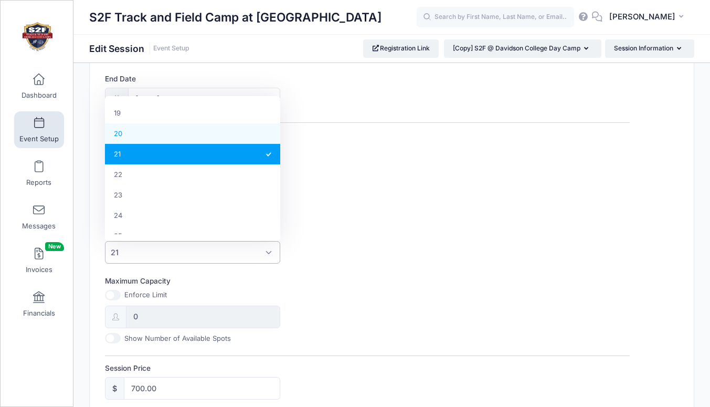
scroll to position [0, 0]
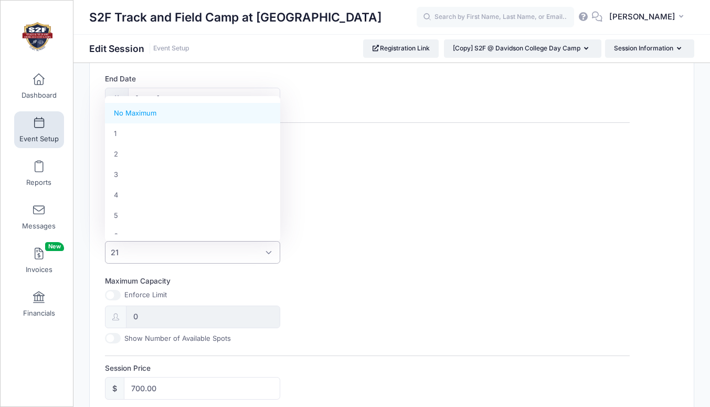
select select "100"
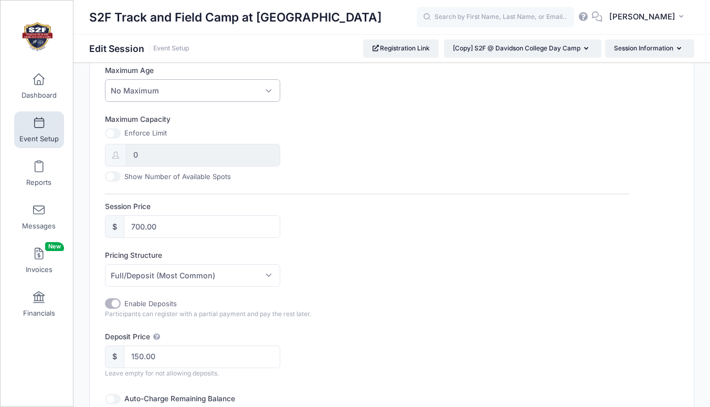
scroll to position [366, 0]
drag, startPoint x: 143, startPoint y: 224, endPoint x: 136, endPoint y: 224, distance: 6.8
click at [136, 224] on input "700.00" at bounding box center [202, 226] width 156 height 23
type input "75.00"
click at [112, 306] on input "Enable Deposits" at bounding box center [113, 303] width 16 height 10
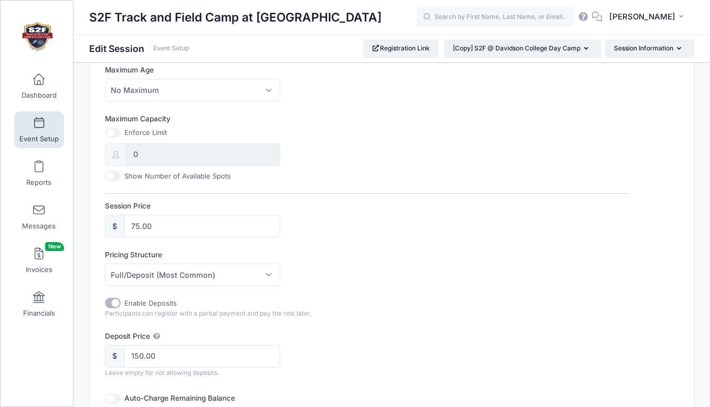
checkbox input "false"
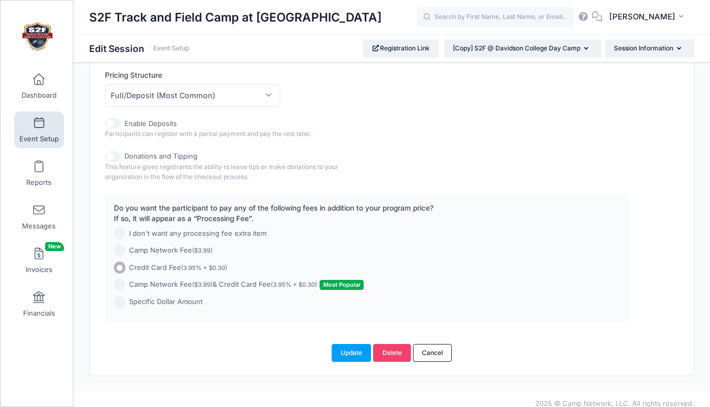
scroll to position [554, 0]
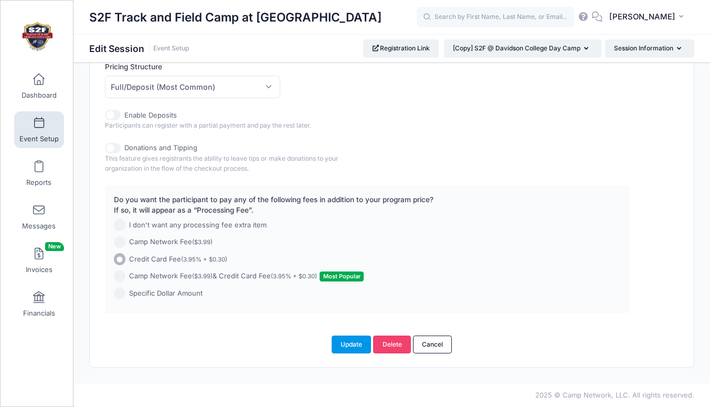
click at [352, 343] on button "Update" at bounding box center [352, 344] width 40 height 18
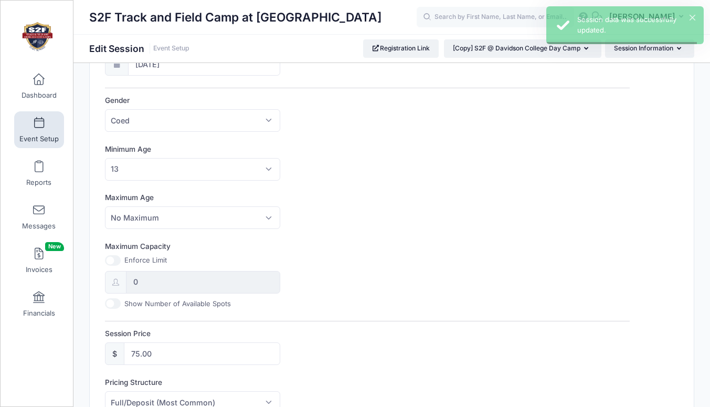
scroll to position [0, 0]
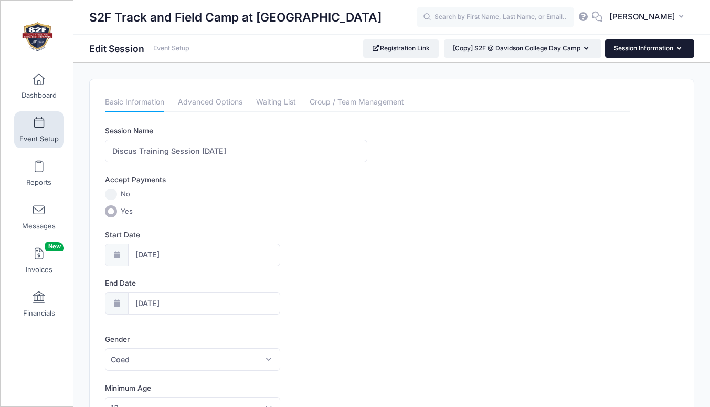
click at [637, 48] on button "Session Information" at bounding box center [649, 48] width 89 height 18
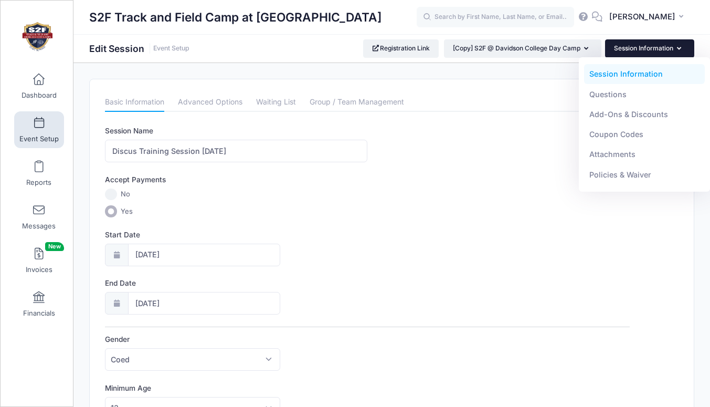
click at [334, 211] on label "Yes" at bounding box center [367, 211] width 525 height 12
click at [117, 211] on input "Yes" at bounding box center [111, 211] width 12 height 12
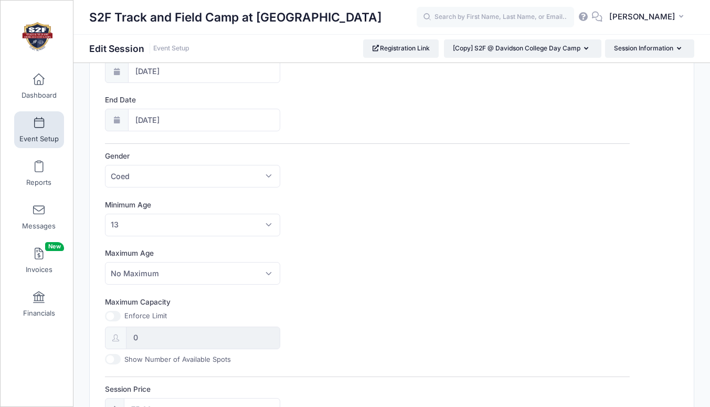
scroll to position [182, 0]
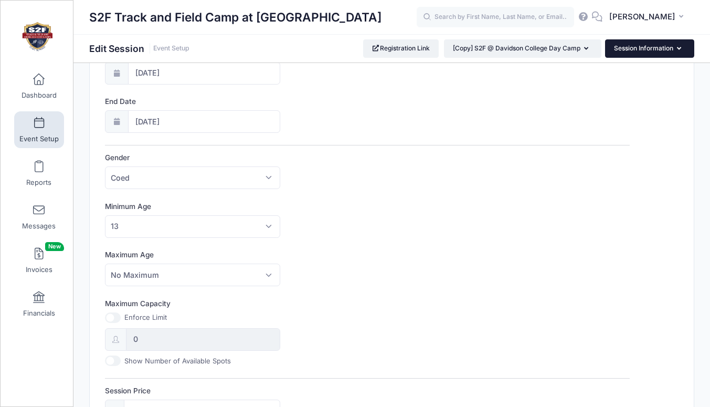
click at [644, 51] on button "Session Information" at bounding box center [649, 48] width 89 height 18
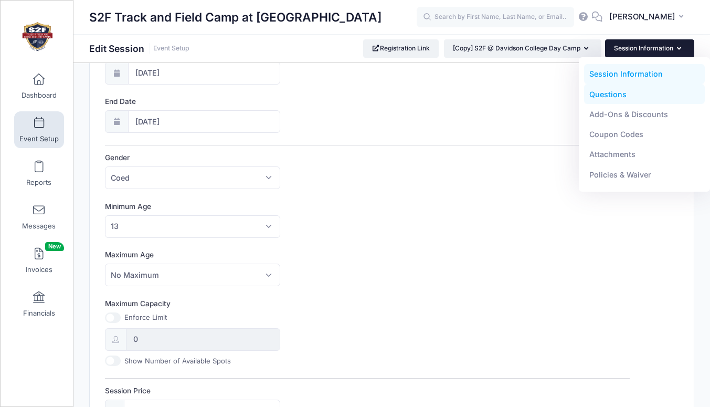
click at [608, 94] on link "Questions" at bounding box center [644, 94] width 121 height 20
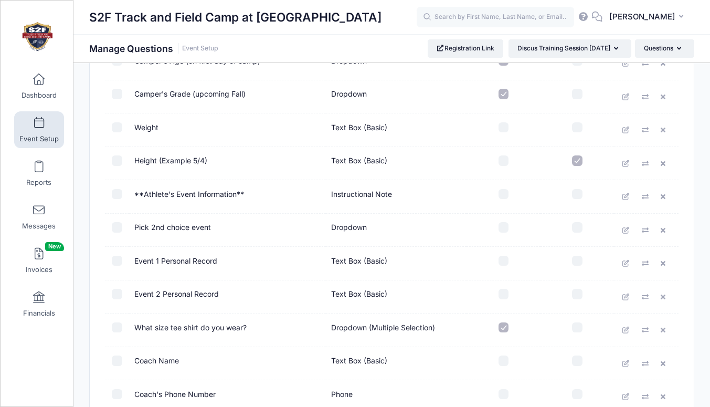
scroll to position [849, 0]
click at [663, 263] on icon at bounding box center [665, 262] width 8 height 7
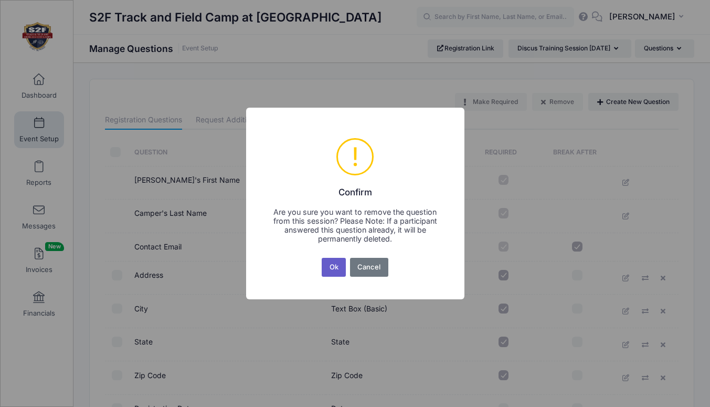
click at [332, 268] on button "Ok" at bounding box center [334, 267] width 24 height 19
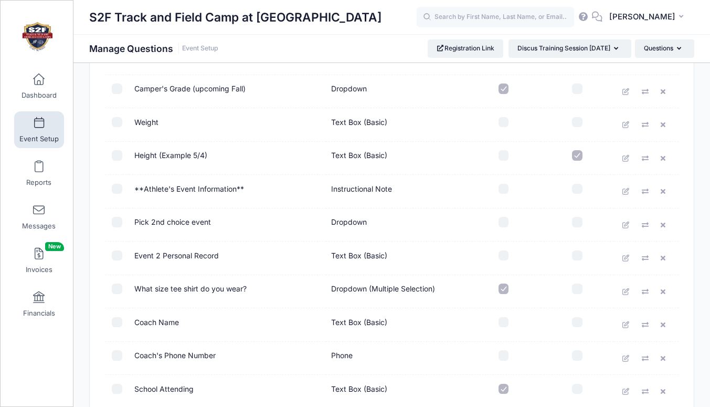
scroll to position [856, 0]
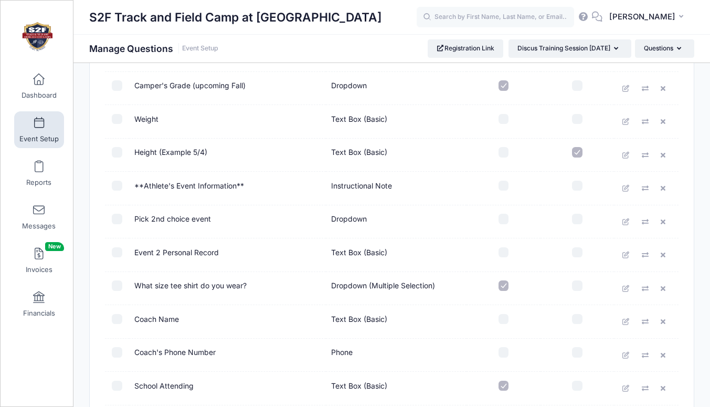
click at [151, 221] on td "Pick 2nd choice event" at bounding box center [227, 222] width 197 height 34
click at [629, 221] on icon at bounding box center [626, 221] width 8 height 7
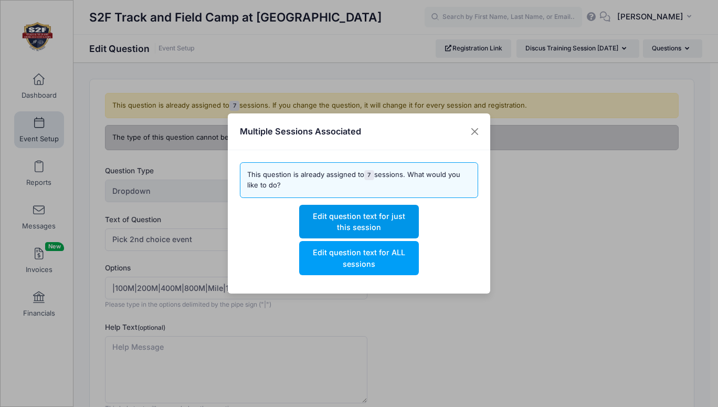
click at [360, 221] on button "Edit question text for just this session" at bounding box center [358, 222] width 119 height 34
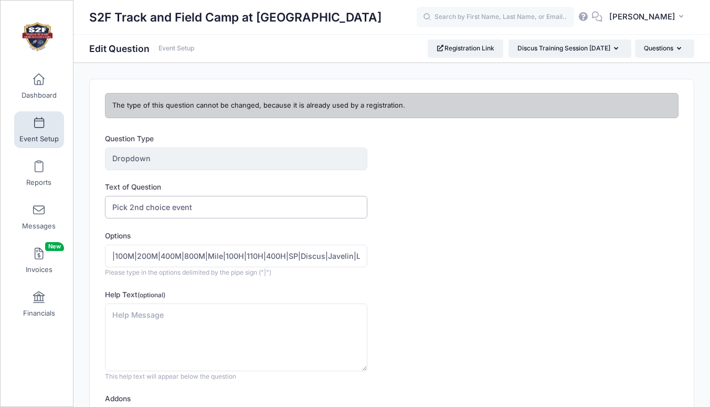
click at [144, 204] on input "Pick 2nd choice event" at bounding box center [236, 207] width 262 height 23
click at [190, 205] on input "Pick 2nd choice event" at bounding box center [236, 207] width 262 height 23
click at [143, 207] on input "Pick 2nd choice event" at bounding box center [236, 207] width 262 height 23
drag, startPoint x: 197, startPoint y: 208, endPoint x: 109, endPoint y: 210, distance: 87.7
click at [109, 210] on input "Pick 2nd choice event" at bounding box center [236, 207] width 262 height 23
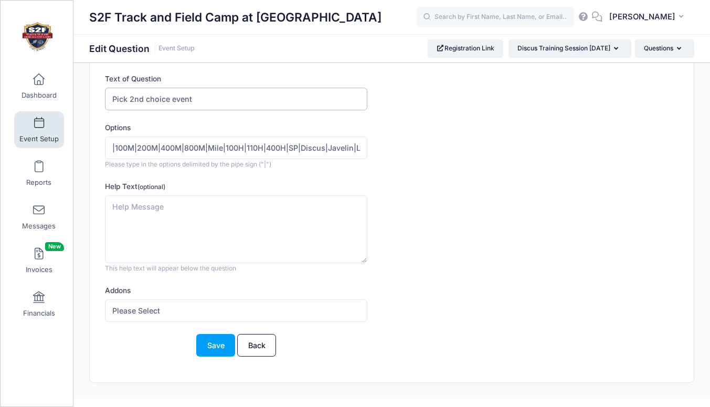
scroll to position [109, 0]
drag, startPoint x: 111, startPoint y: 148, endPoint x: 300, endPoint y: 149, distance: 188.4
click at [300, 149] on input "|100M|200M|400M|800M|Mile|100H|110H|400H|SP|Discus|Javelin|LJ|TJ|HJ|PV|XC|" at bounding box center [236, 146] width 262 height 23
drag, startPoint x: 141, startPoint y: 145, endPoint x: 253, endPoint y: 147, distance: 112.3
click at [253, 147] on input "|Discus|Javelin|LJ|TJ|HJ|PV|XC|" at bounding box center [236, 146] width 262 height 23
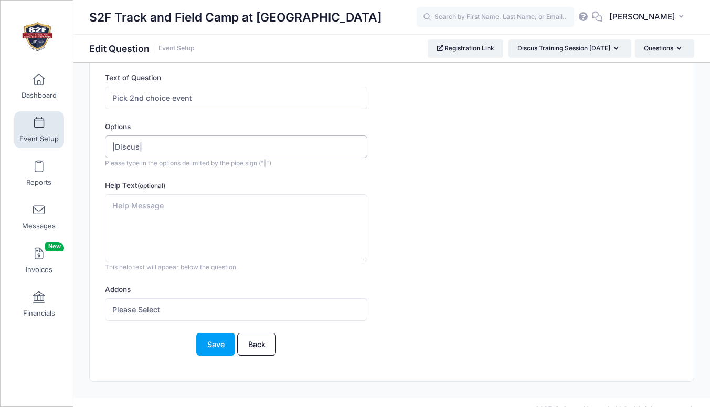
type input "|Discus|"
click at [172, 97] on input "Pick 2nd choice event" at bounding box center [236, 98] width 262 height 23
click at [152, 94] on input "Pick event" at bounding box center [236, 98] width 262 height 23
type input "Pick Event"
click at [216, 346] on button "Save" at bounding box center [215, 344] width 39 height 23
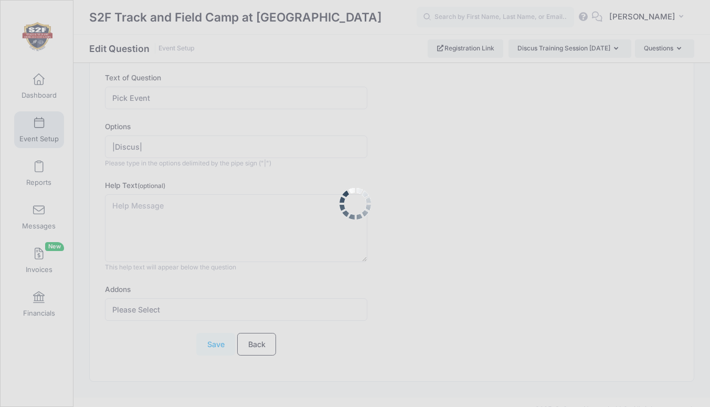
scroll to position [0, 0]
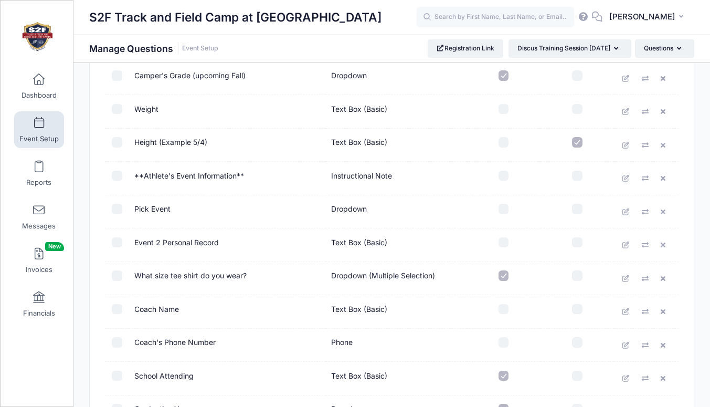
scroll to position [867, 0]
click at [626, 244] on icon at bounding box center [626, 244] width 8 height 7
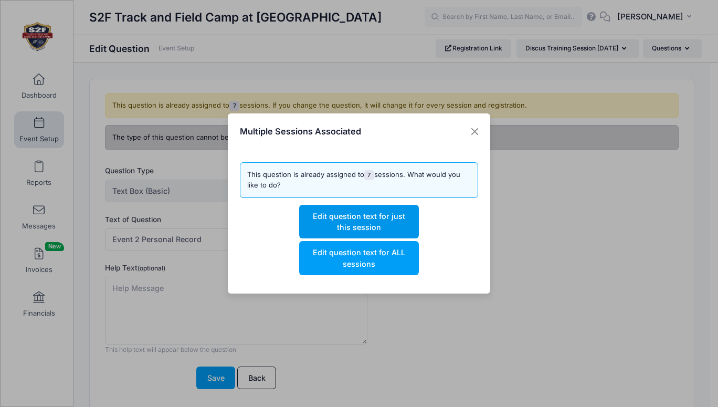
click at [358, 219] on button "Edit question text for just this session" at bounding box center [358, 222] width 119 height 34
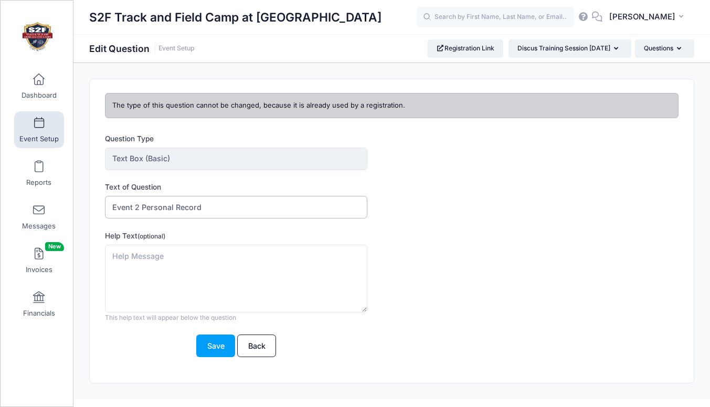
click at [139, 204] on input "Event 2 Personal Record" at bounding box center [236, 207] width 262 height 23
type input "Event Personal Record"
click at [213, 344] on button "Save" at bounding box center [215, 345] width 39 height 23
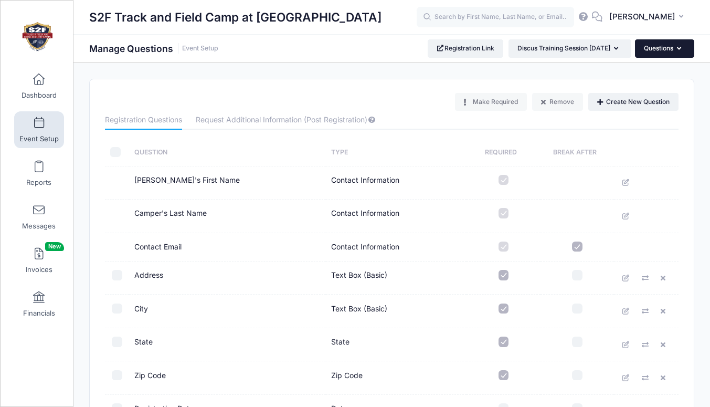
click at [649, 49] on button "Questions" at bounding box center [664, 48] width 59 height 18
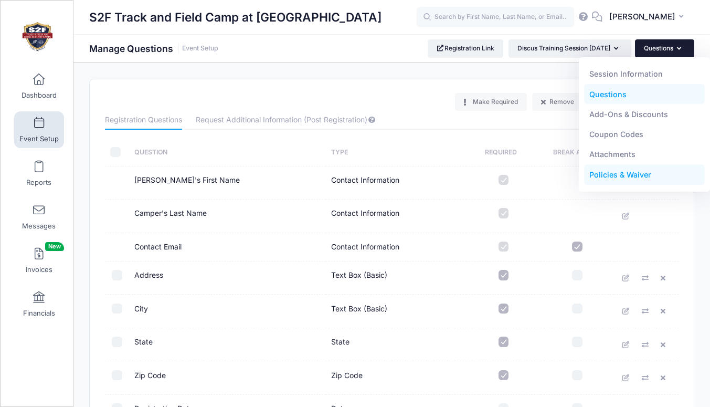
click at [606, 174] on link "Policies & Waiver" at bounding box center [644, 175] width 121 height 20
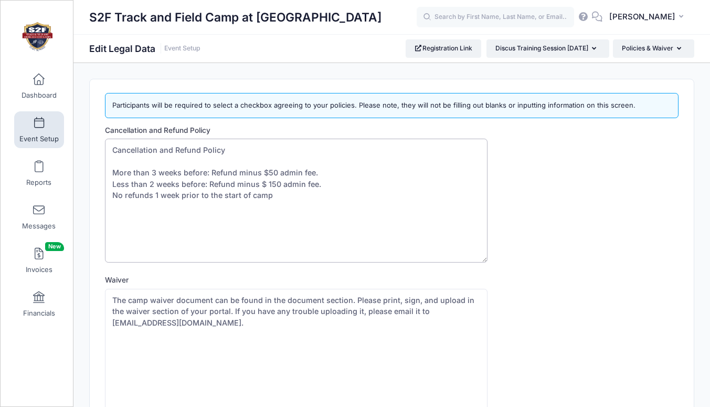
drag, startPoint x: 112, startPoint y: 170, endPoint x: 323, endPoint y: 182, distance: 211.9
click at [323, 182] on textarea "Cancellation and Refund Policy More than 3 weeks before: Refund minus $50 admin…" at bounding box center [296, 201] width 382 height 124
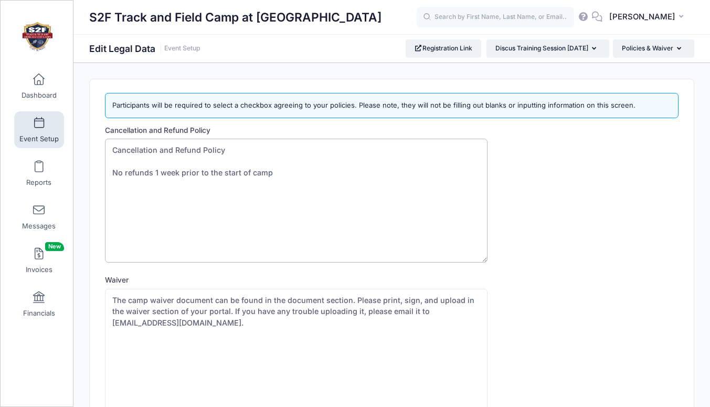
drag, startPoint x: 124, startPoint y: 170, endPoint x: 109, endPoint y: 170, distance: 14.7
click at [109, 170] on textarea "Cancellation and Refund Policy More than 3 weeks before: Refund minus $50 admin…" at bounding box center [296, 201] width 382 height 124
drag, startPoint x: 145, startPoint y: 170, endPoint x: 292, endPoint y: 181, distance: 147.4
click at [292, 181] on textarea "Cancellation and Refund Policy More than 3 weeks before: Refund minus $50 admin…" at bounding box center [296, 201] width 382 height 124
click at [113, 172] on textarea "Cancellation and Refund Policy More than 3 weeks before: Refund minus $50 admin…" at bounding box center [296, 201] width 382 height 124
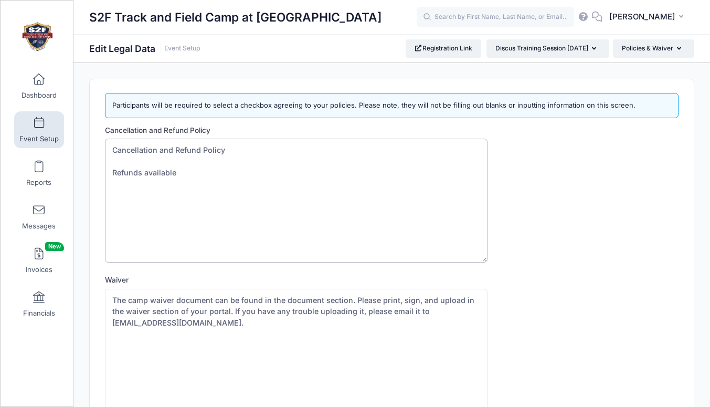
click at [184, 173] on textarea "Cancellation and Refund Policy More than 3 weeks before: Refund minus $50 admin…" at bounding box center [296, 201] width 382 height 124
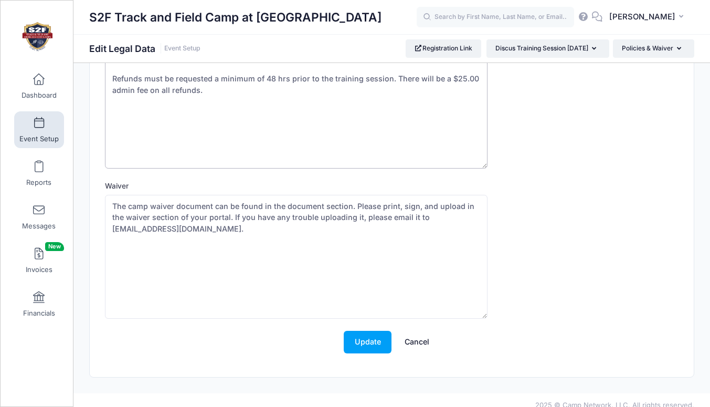
scroll to position [104, 0]
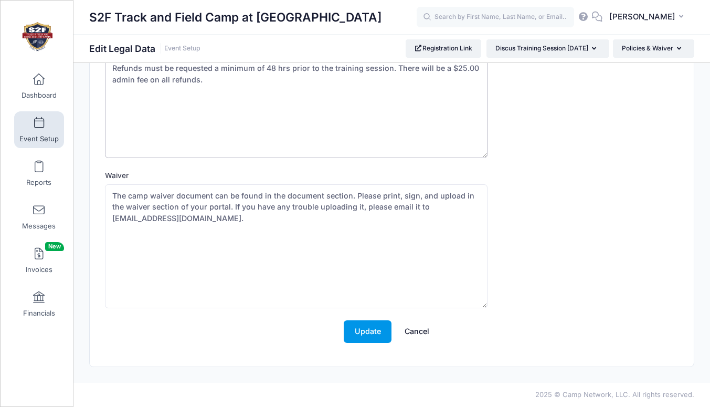
type textarea "Cancellation and Refund Policy Refunds must be requested a minimum of 48 hrs pr…"
click at [363, 332] on button "Update" at bounding box center [368, 331] width 48 height 23
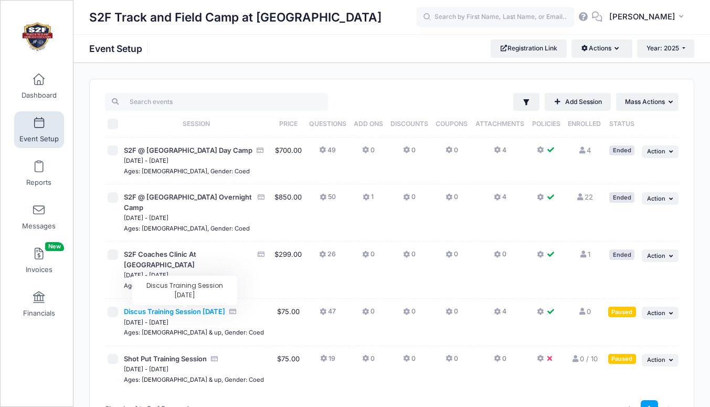
click at [161, 313] on span "Discus Training Session [DATE]" at bounding box center [174, 311] width 101 height 8
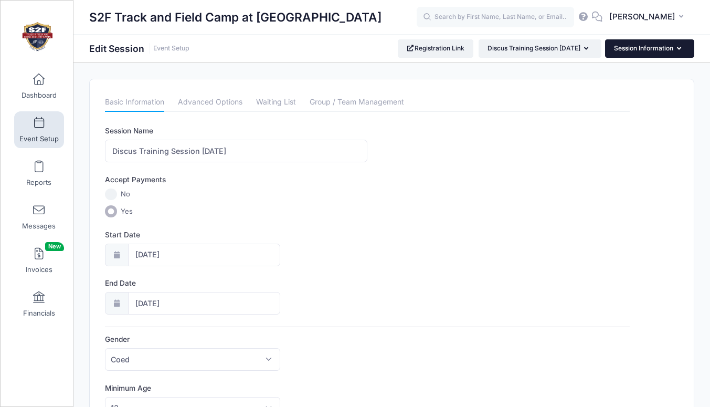
click at [635, 51] on button "Session Information" at bounding box center [649, 48] width 89 height 18
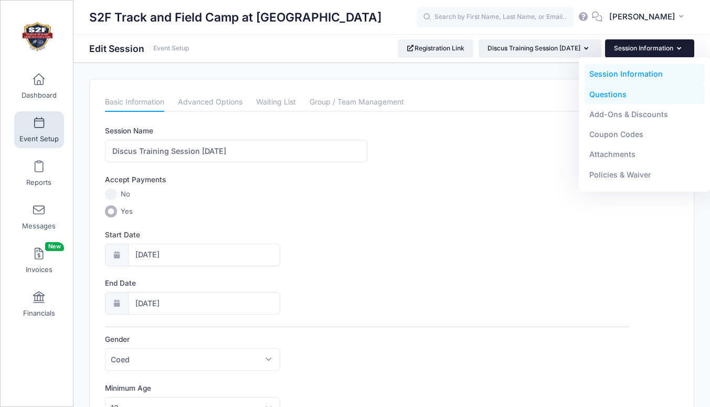
click at [612, 91] on link "Questions" at bounding box center [644, 94] width 121 height 20
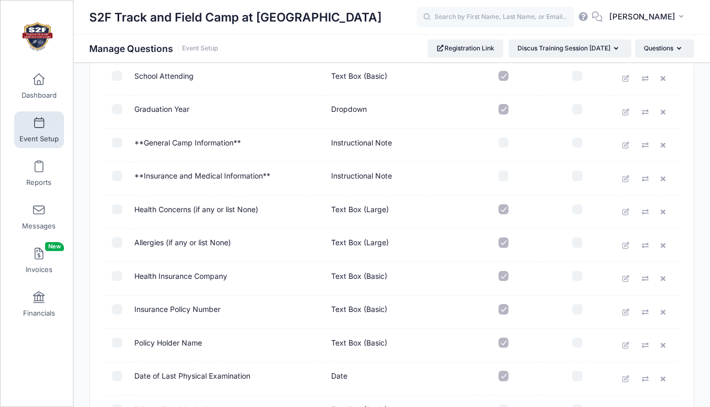
scroll to position [1165, 0]
click at [627, 147] on icon at bounding box center [626, 146] width 8 height 7
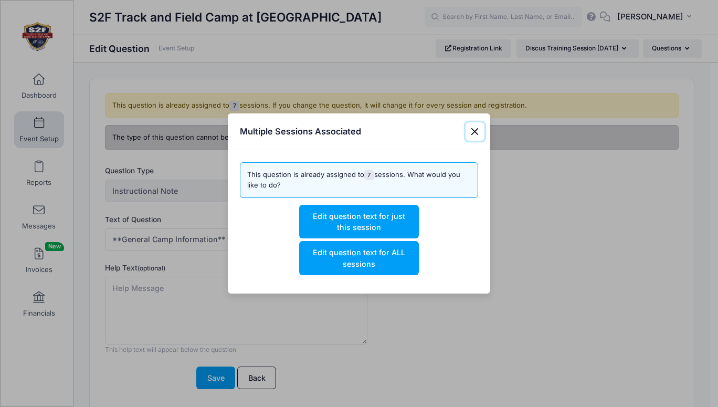
click at [474, 131] on button "Close" at bounding box center [475, 131] width 19 height 19
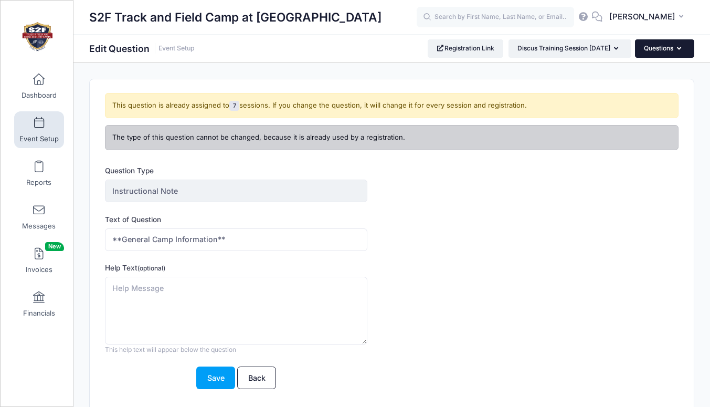
click at [649, 51] on button "Questions" at bounding box center [664, 48] width 59 height 18
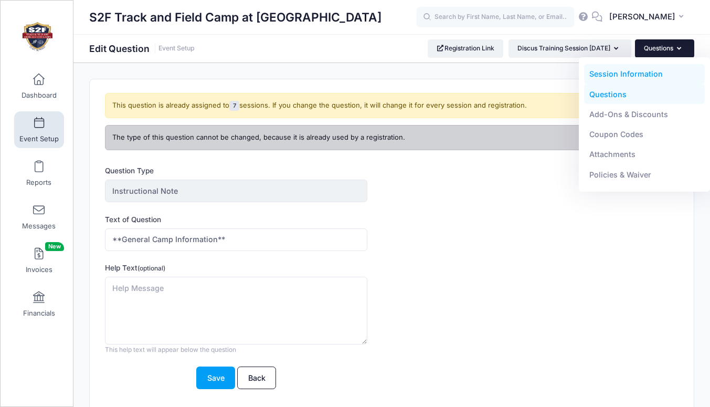
click at [631, 72] on link "Session Information" at bounding box center [644, 74] width 121 height 20
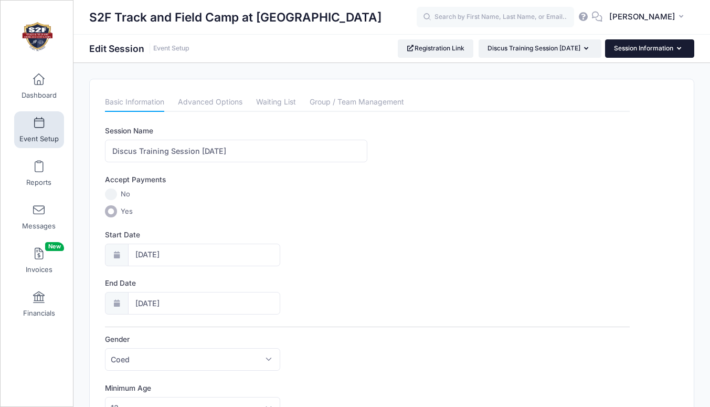
click at [636, 51] on button "Session Information" at bounding box center [649, 48] width 89 height 18
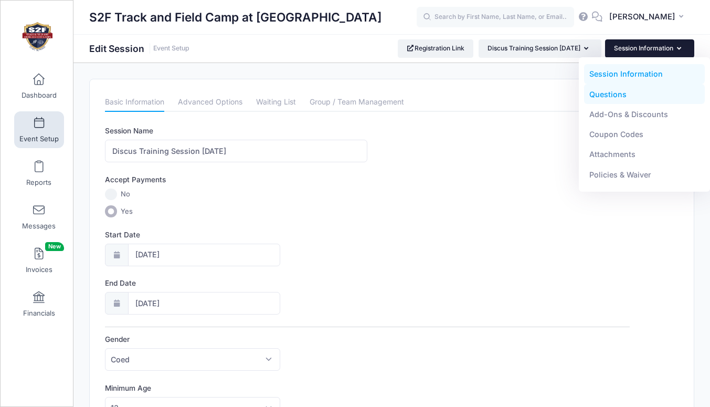
click at [604, 96] on link "Questions" at bounding box center [644, 94] width 121 height 20
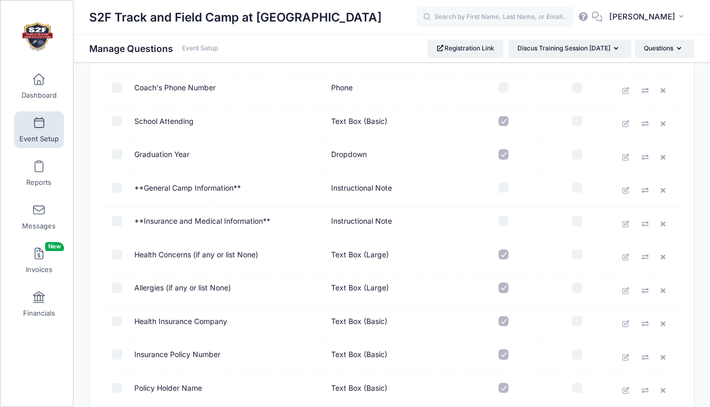
scroll to position [859, 0]
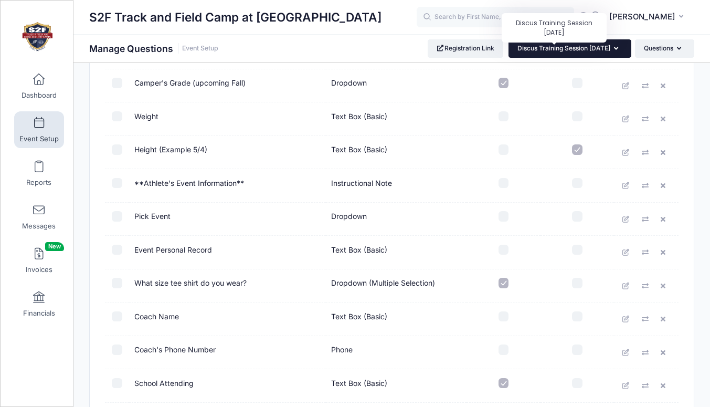
drag, startPoint x: 711, startPoint y: 148, endPoint x: 561, endPoint y: 47, distance: 181.1
click at [561, 47] on span "Discus Training Session [DATE]" at bounding box center [563, 48] width 93 height 8
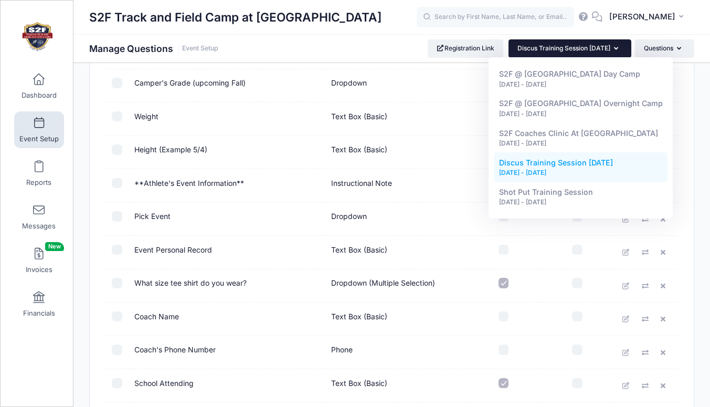
click at [537, 168] on div "[DATE] - [DATE]" at bounding box center [581, 172] width 164 height 9
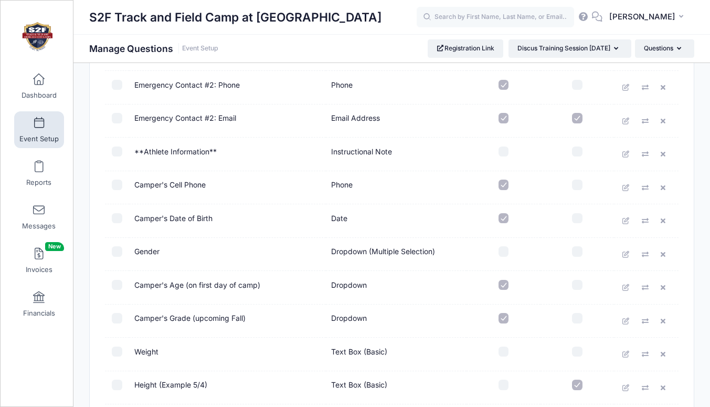
scroll to position [565, 0]
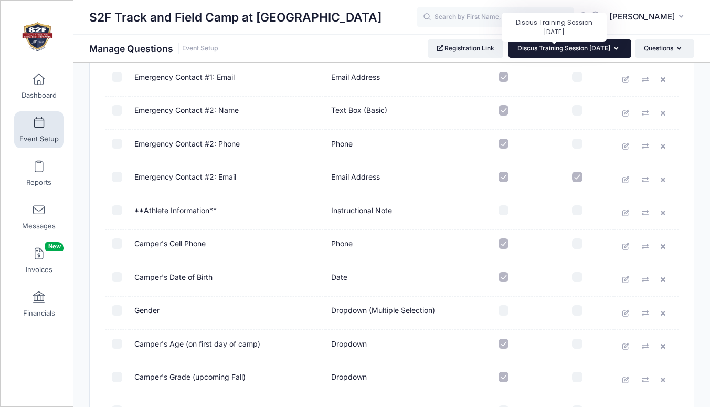
click at [552, 49] on span "Discus Training Session [DATE]" at bounding box center [563, 48] width 93 height 8
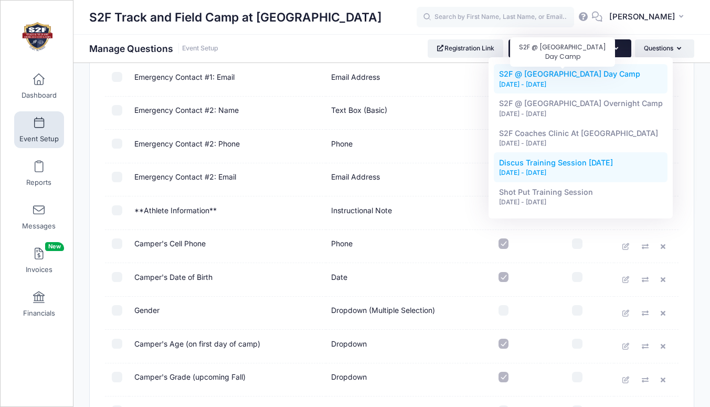
click at [542, 78] on span "S2F @ [GEOGRAPHIC_DATA] Day Camp" at bounding box center [569, 73] width 141 height 9
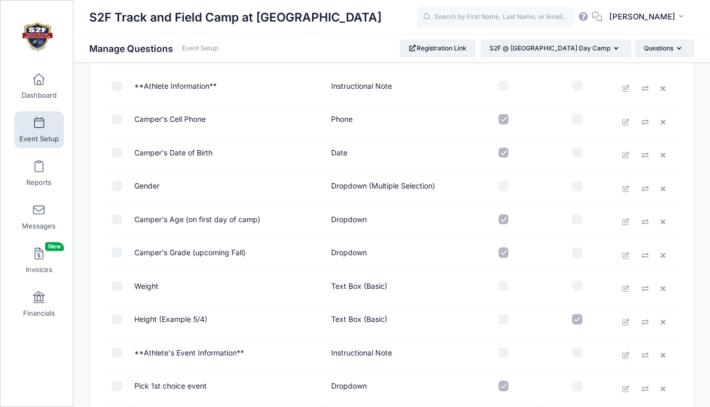
scroll to position [682, 0]
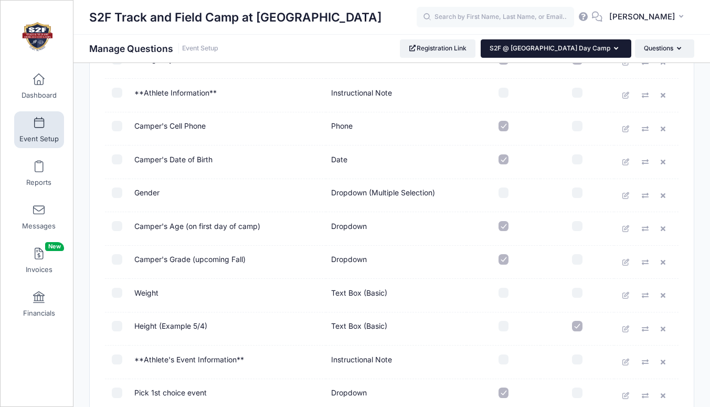
click at [616, 49] on icon "button" at bounding box center [618, 49] width 8 height 0
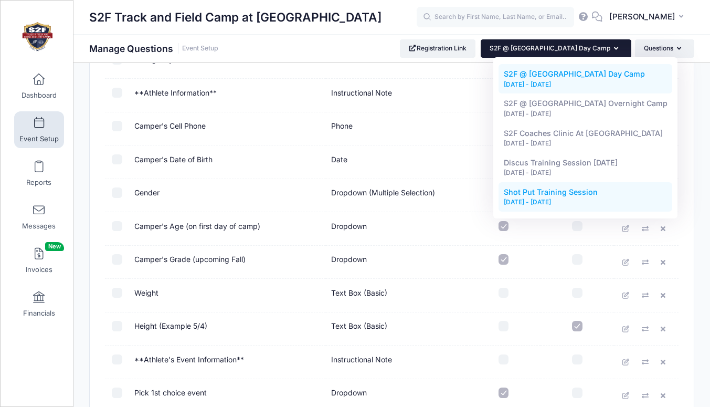
click at [540, 198] on div "Oct 19, 2025 - Oct 19, 2025" at bounding box center [586, 202] width 164 height 9
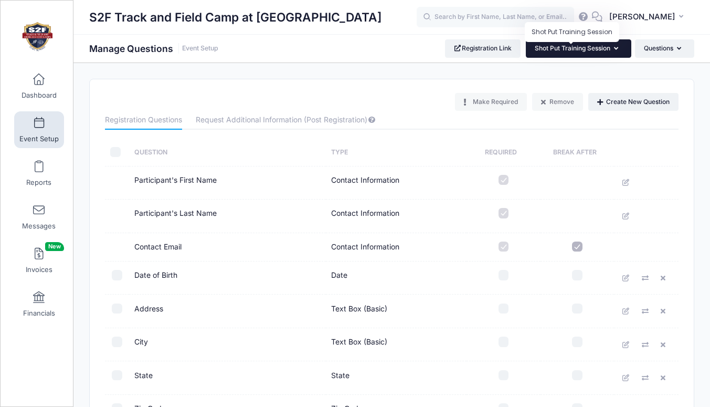
click at [582, 49] on span "Shot Put Training Session" at bounding box center [573, 48] width 76 height 8
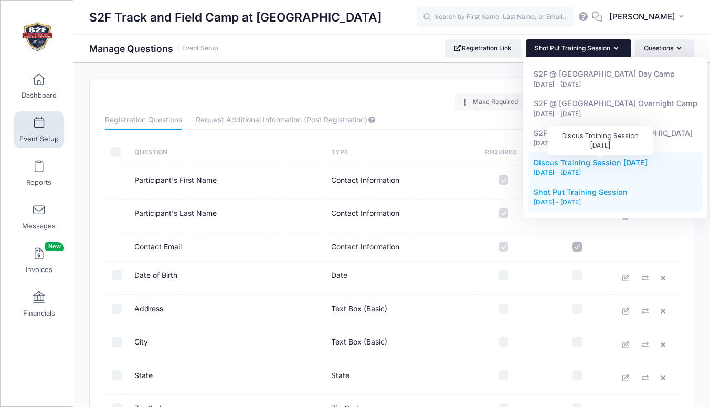
click at [568, 163] on span "Discus Training Session [DATE]" at bounding box center [591, 162] width 114 height 9
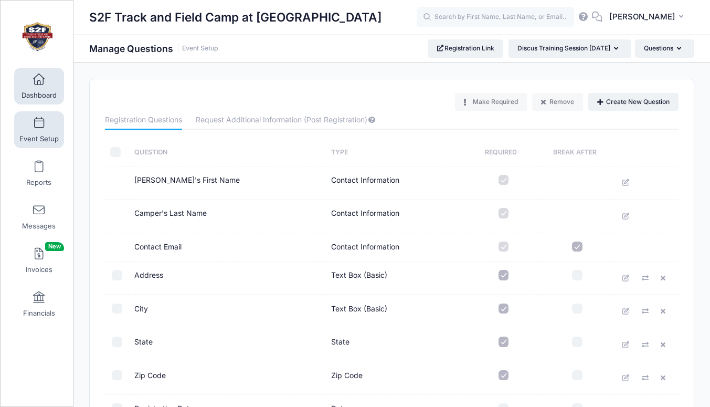
click at [39, 80] on span at bounding box center [39, 80] width 0 height 12
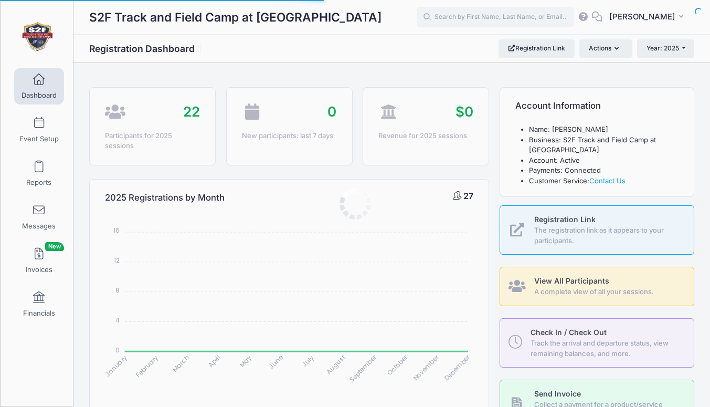
select select
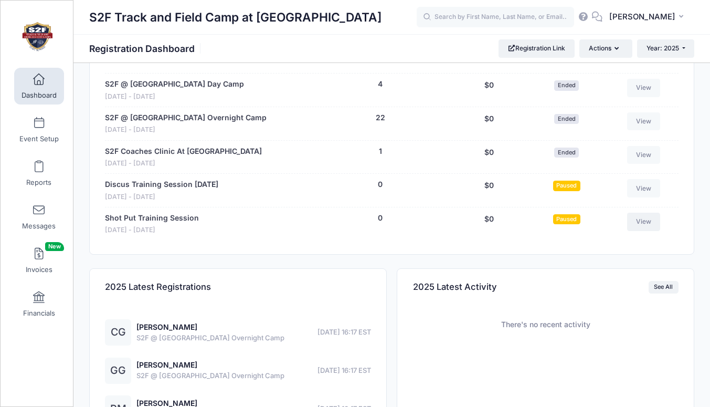
scroll to position [492, 0]
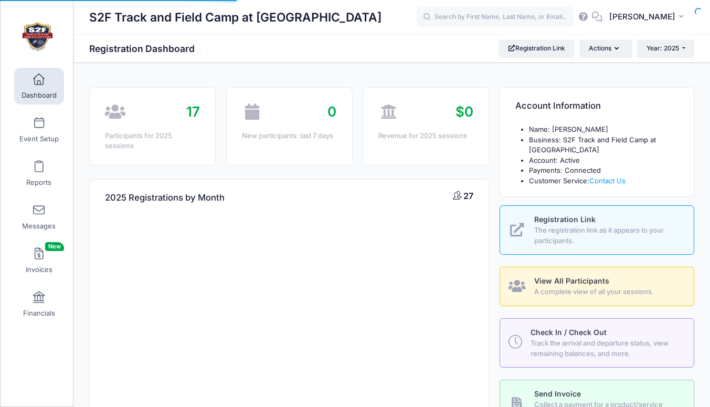
select select
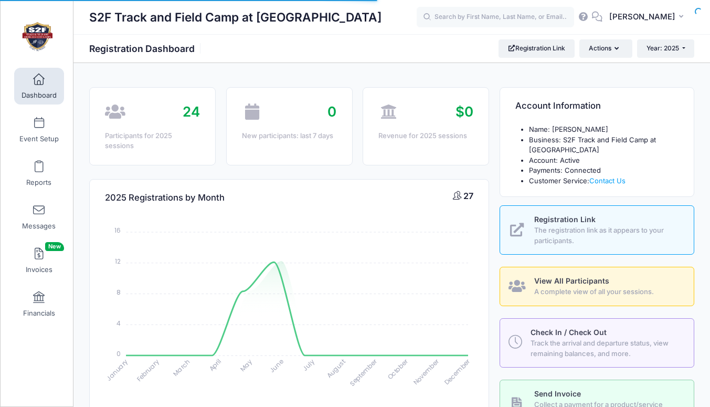
scroll to position [492, 0]
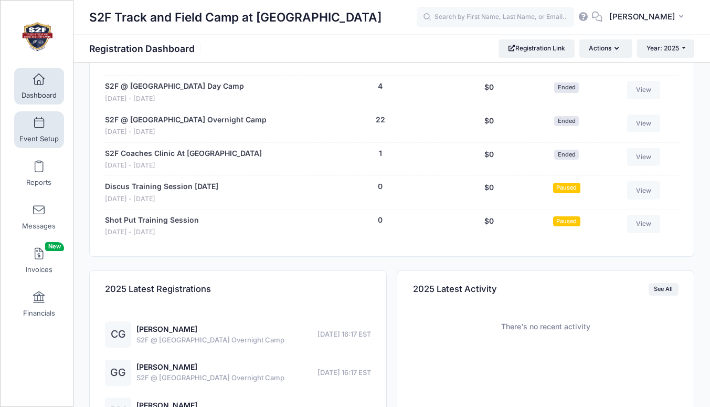
click at [39, 124] on span at bounding box center [39, 124] width 0 height 12
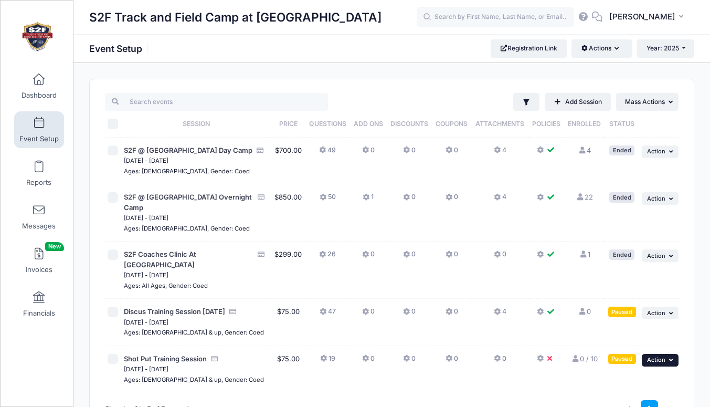
click at [670, 361] on icon "button" at bounding box center [672, 360] width 6 height 6
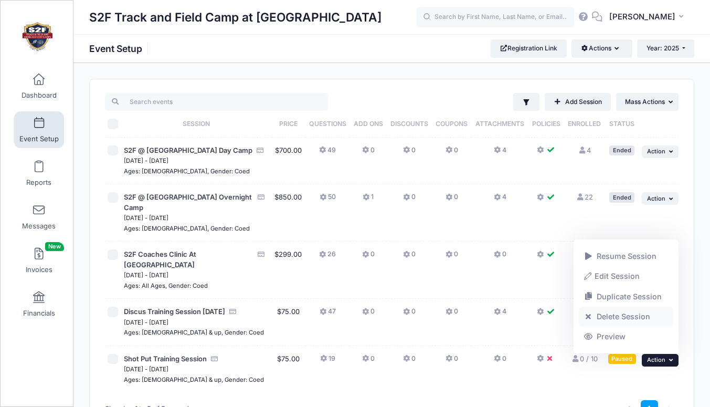
click at [617, 316] on link "Delete Session" at bounding box center [626, 317] width 95 height 20
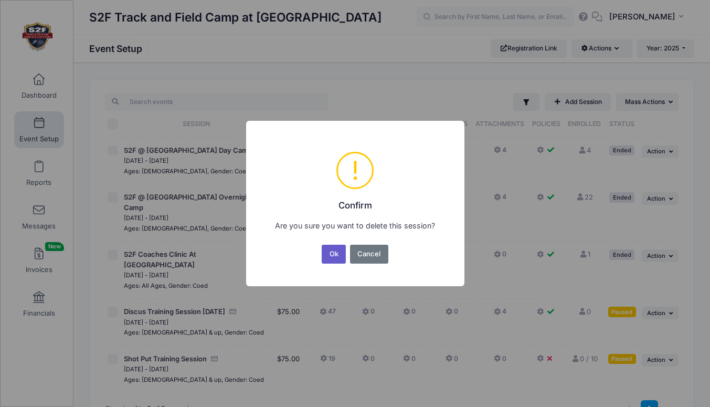
click at [334, 254] on button "Ok" at bounding box center [334, 254] width 24 height 19
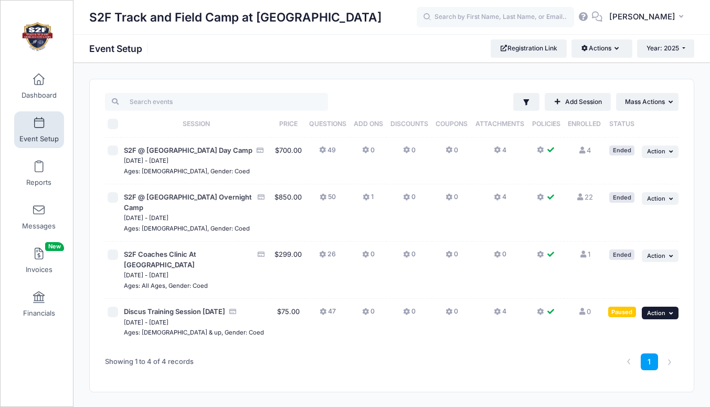
click at [661, 314] on span "Action" at bounding box center [656, 312] width 18 height 7
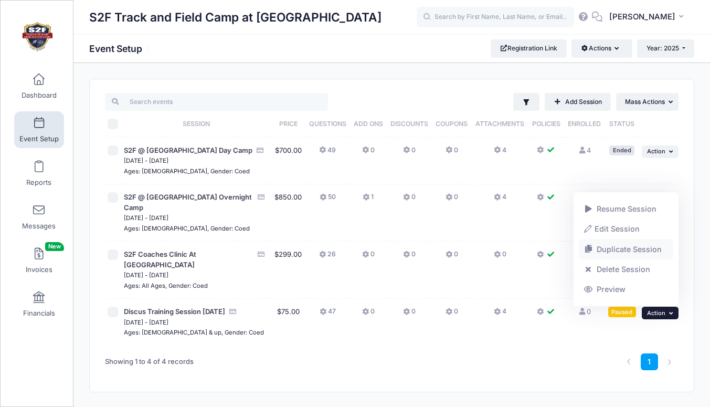
click at [608, 249] on link "Duplicate Session" at bounding box center [626, 249] width 95 height 20
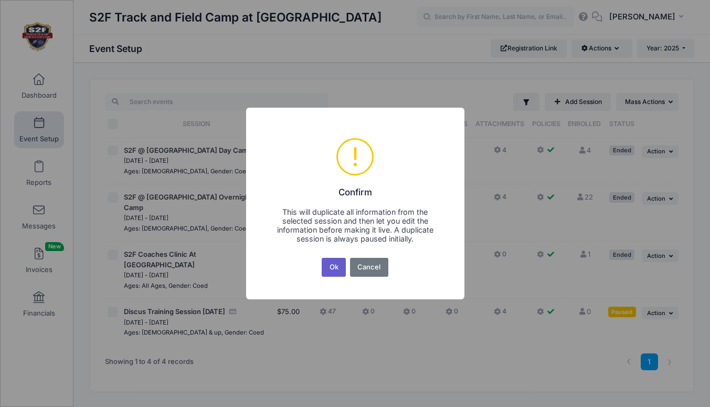
click at [336, 268] on button "Ok" at bounding box center [334, 267] width 24 height 19
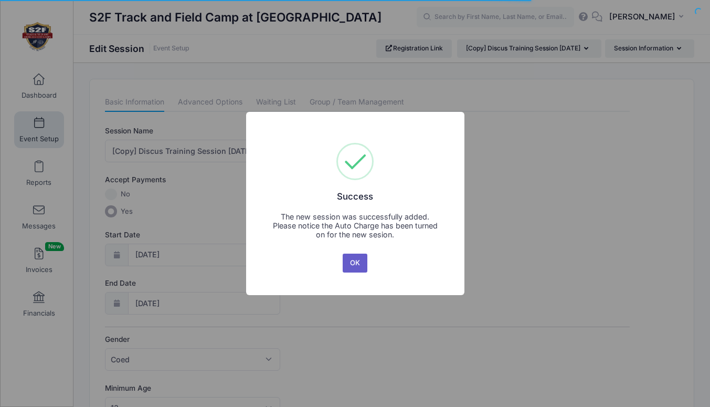
click at [356, 262] on button "OK" at bounding box center [355, 262] width 25 height 19
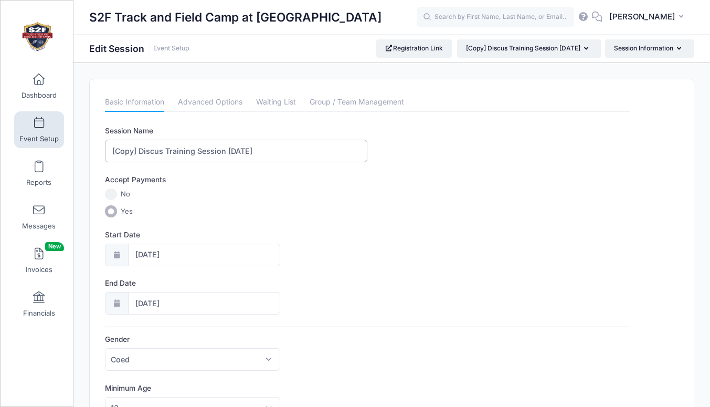
drag, startPoint x: 164, startPoint y: 151, endPoint x: 140, endPoint y: 147, distance: 24.5
click at [140, 147] on input "[Copy] Discus Training Session Oct 19, 2025" at bounding box center [236, 151] width 262 height 23
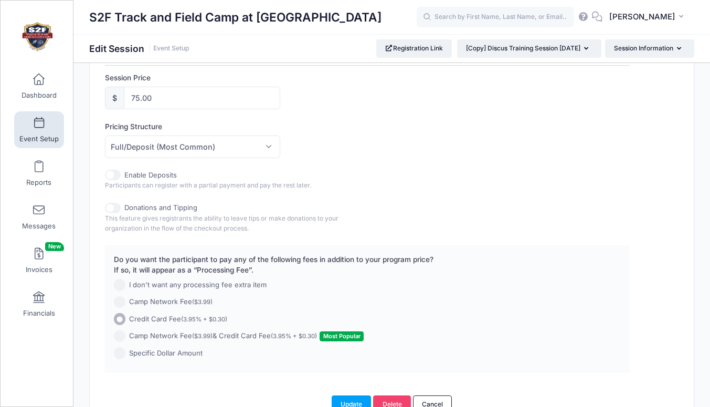
scroll to position [554, 0]
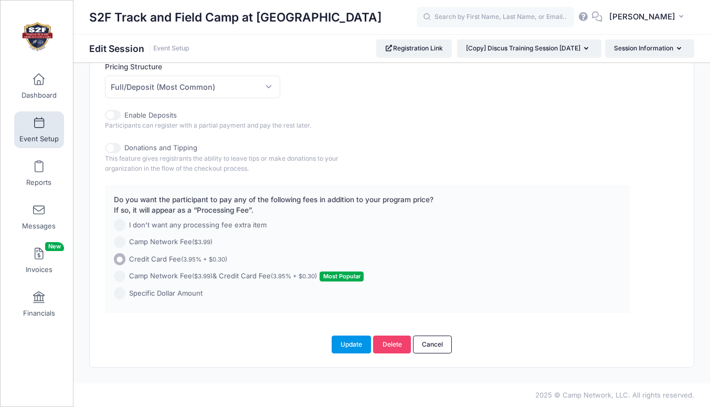
type input "[Copy] Shot Put Training Session [DATE]"
click at [352, 346] on button "Update" at bounding box center [352, 344] width 40 height 18
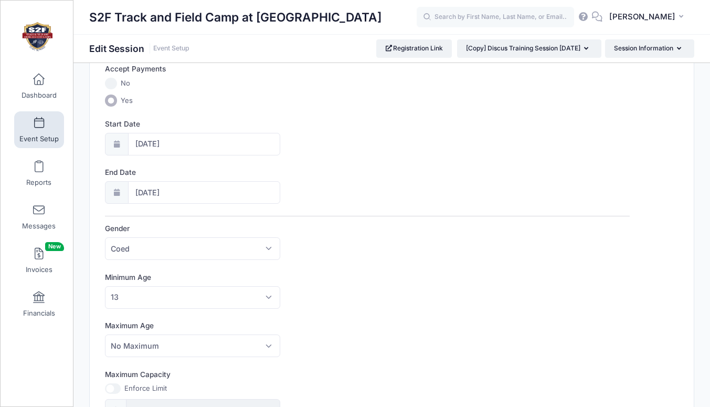
scroll to position [110, 0]
click at [39, 120] on span at bounding box center [39, 124] width 0 height 12
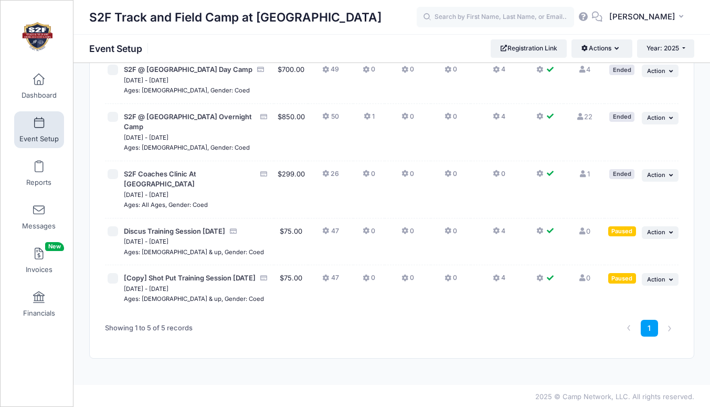
scroll to position [91, 0]
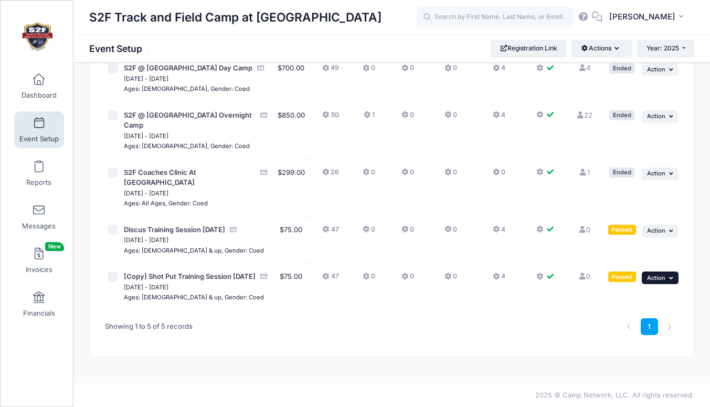
click at [658, 274] on span "Action" at bounding box center [656, 277] width 18 height 7
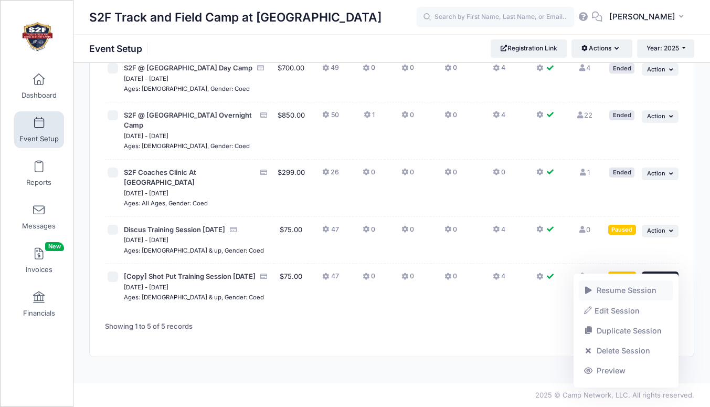
click at [615, 290] on link "Resume Session" at bounding box center [626, 290] width 95 height 20
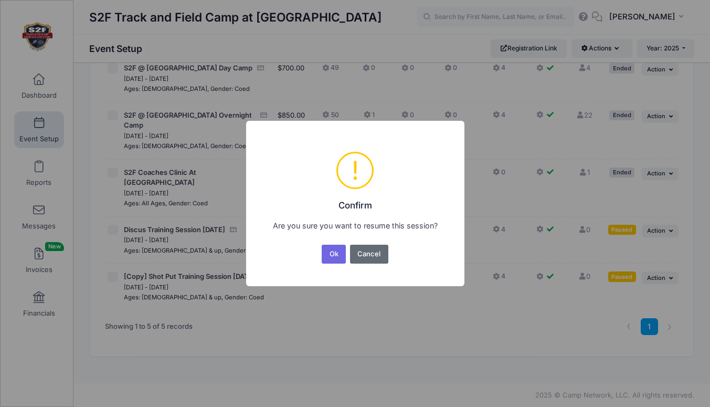
drag, startPoint x: 365, startPoint y: 254, endPoint x: 356, endPoint y: 254, distance: 9.4
click at [356, 254] on button "Cancel" at bounding box center [369, 254] width 38 height 19
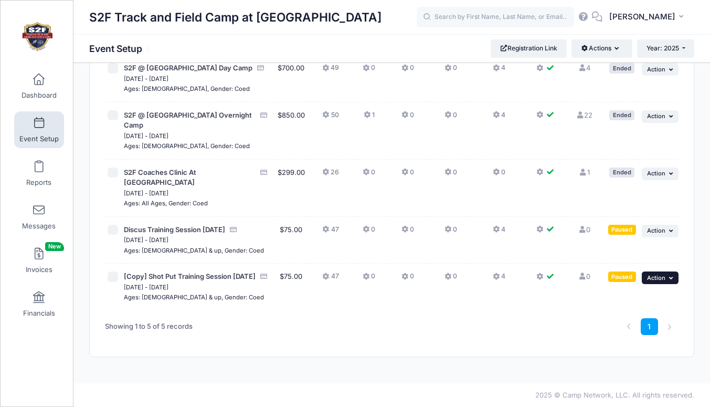
click at [660, 274] on span "Action" at bounding box center [656, 277] width 18 height 7
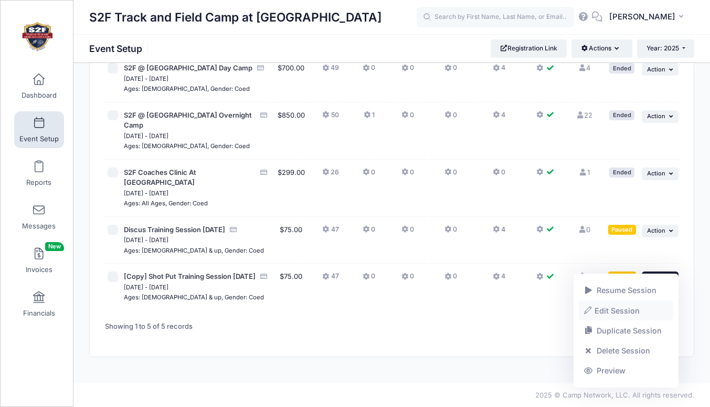
click at [619, 311] on link "Edit Session" at bounding box center [626, 310] width 95 height 20
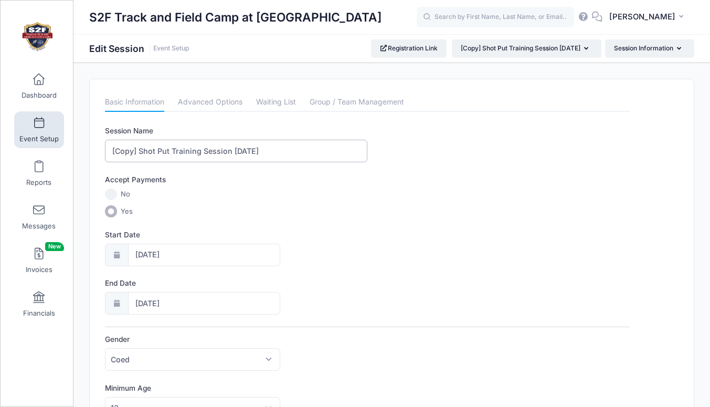
drag, startPoint x: 139, startPoint y: 149, endPoint x: 101, endPoint y: 156, distance: 37.9
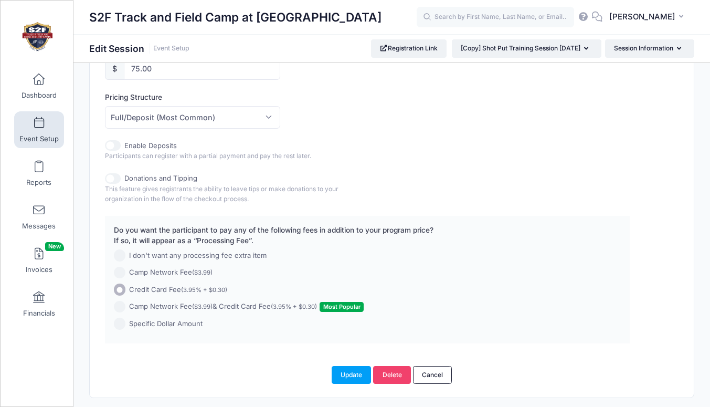
scroll to position [554, 0]
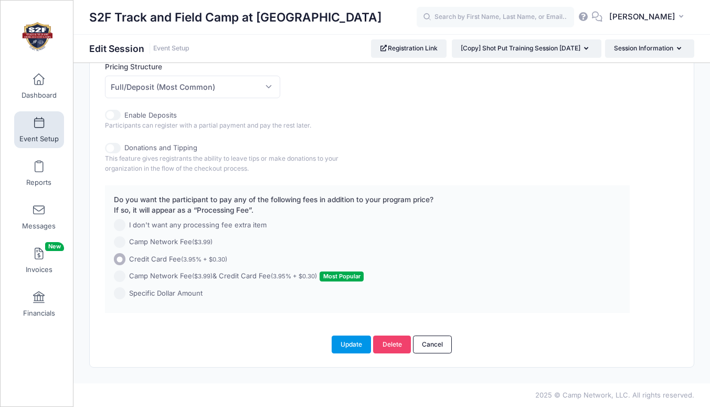
type input "Shot Put Training Session [DATE]"
click at [350, 344] on button "Update" at bounding box center [352, 344] width 40 height 18
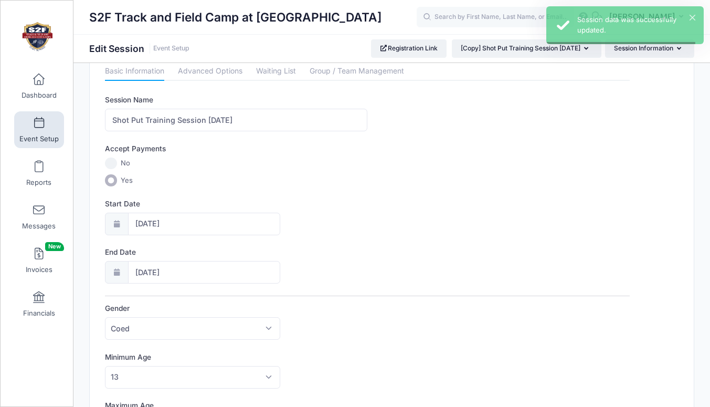
scroll to position [0, 0]
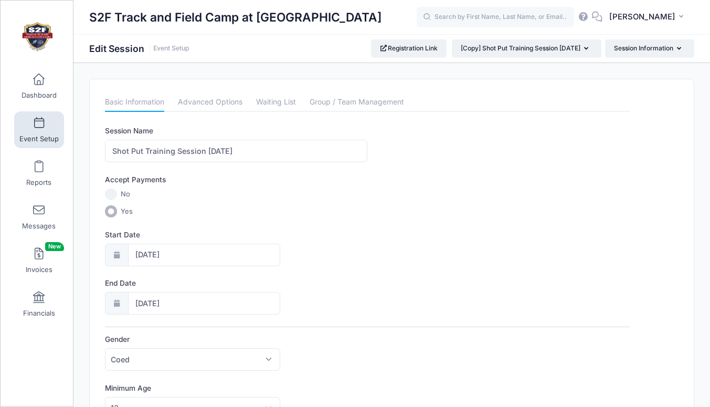
click at [33, 130] on link "Event Setup" at bounding box center [39, 129] width 50 height 37
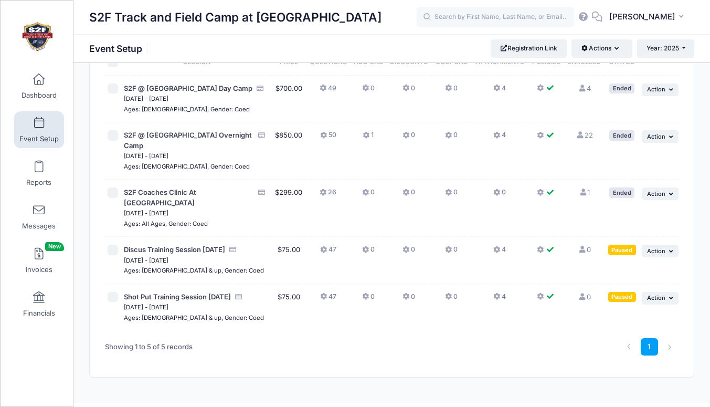
scroll to position [82, 0]
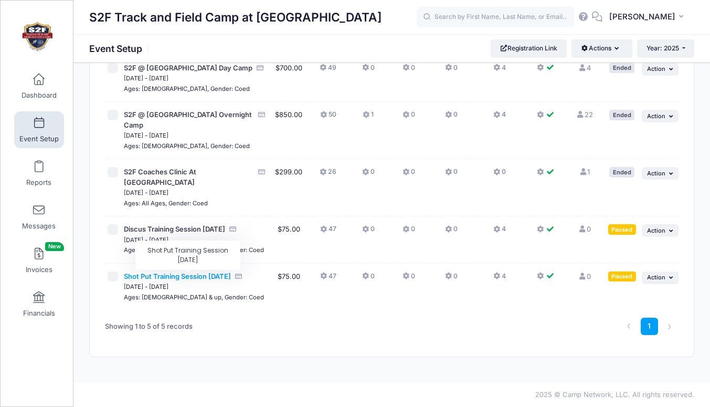
click at [179, 277] on span "Shot Put Training Session [DATE]" at bounding box center [177, 276] width 107 height 8
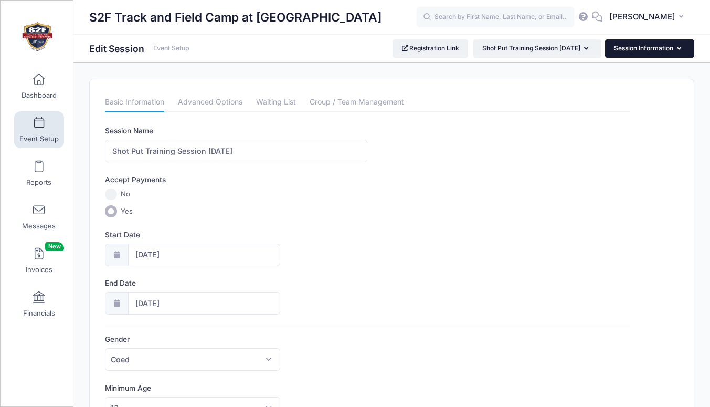
click at [631, 51] on button "Session Information" at bounding box center [649, 48] width 89 height 18
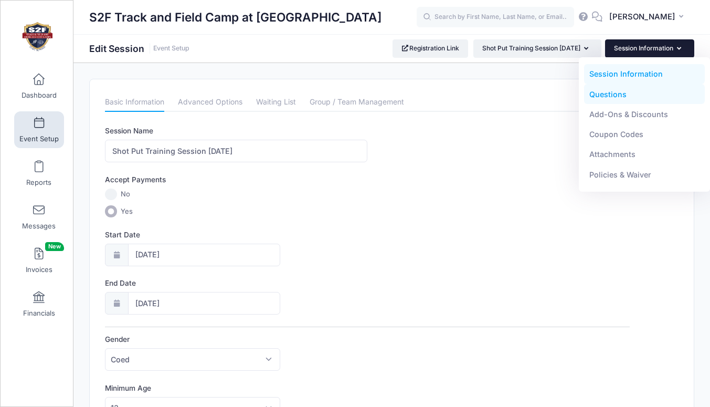
click at [611, 92] on link "Questions" at bounding box center [644, 94] width 121 height 20
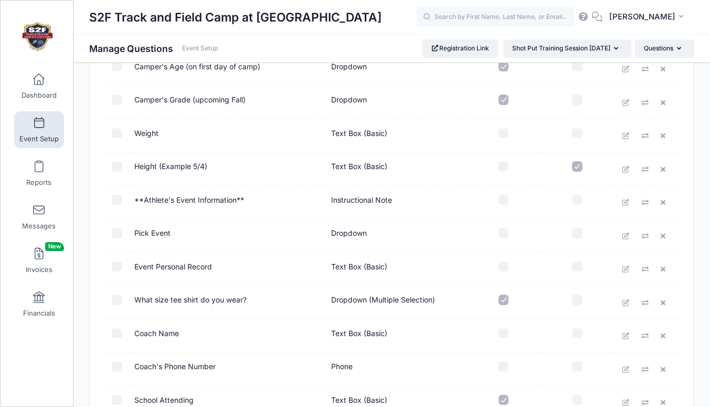
scroll to position [842, 0]
click at [627, 235] on icon at bounding box center [626, 235] width 8 height 7
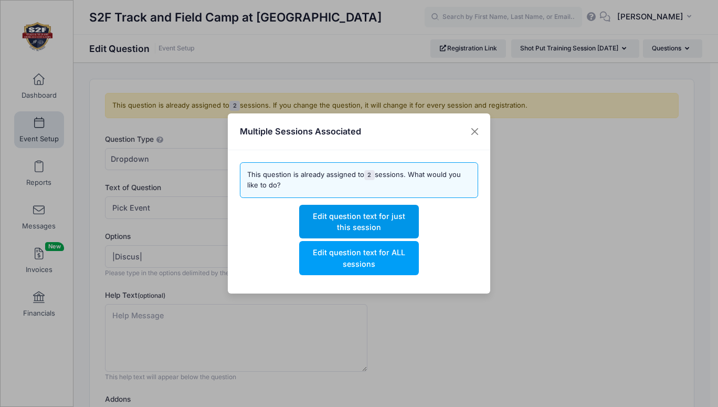
click at [366, 218] on button "Edit question text for just this session" at bounding box center [358, 222] width 119 height 34
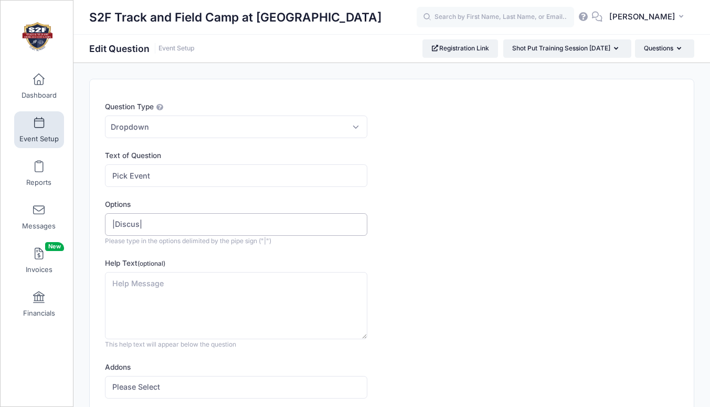
drag, startPoint x: 138, startPoint y: 222, endPoint x: 112, endPoint y: 223, distance: 25.7
click at [112, 223] on input "|Discus|" at bounding box center [236, 224] width 262 height 23
click at [136, 223] on input "|Discus|" at bounding box center [236, 224] width 262 height 23
click at [138, 223] on input "|Discus|" at bounding box center [236, 224] width 262 height 23
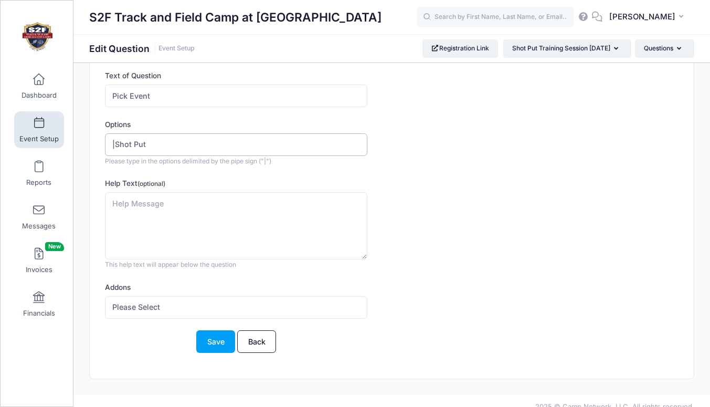
scroll to position [91, 0]
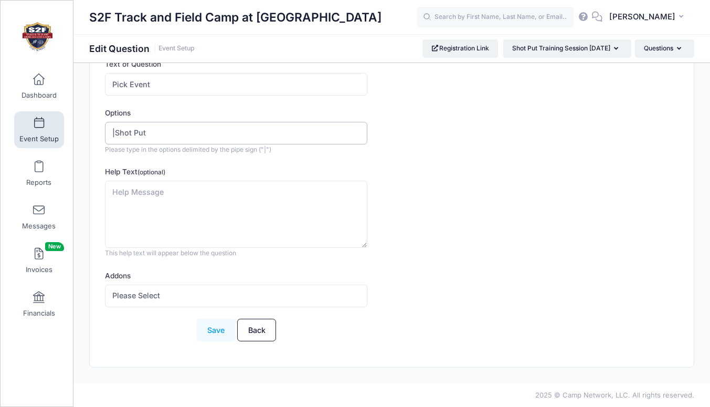
type input "|Shot Put"
click at [216, 329] on button "Save" at bounding box center [215, 330] width 39 height 23
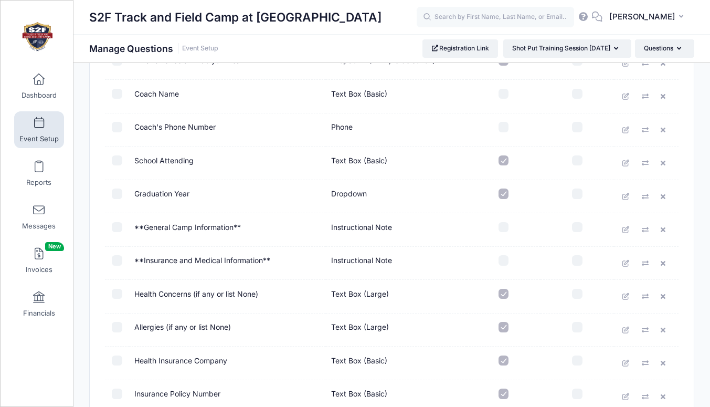
scroll to position [1069, 0]
